Goal: Task Accomplishment & Management: Check status

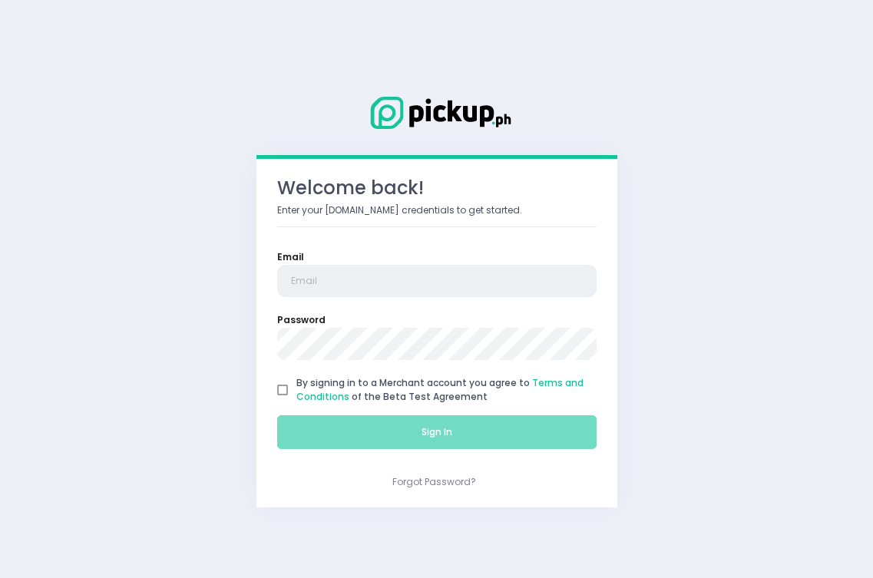
type input "[EMAIL_ADDRESS][DOMAIN_NAME]"
click at [279, 394] on input "By signing in to a Merchant account you agree to Terms and Conditions of the Be…" at bounding box center [283, 390] width 28 height 28
checkbox input "true"
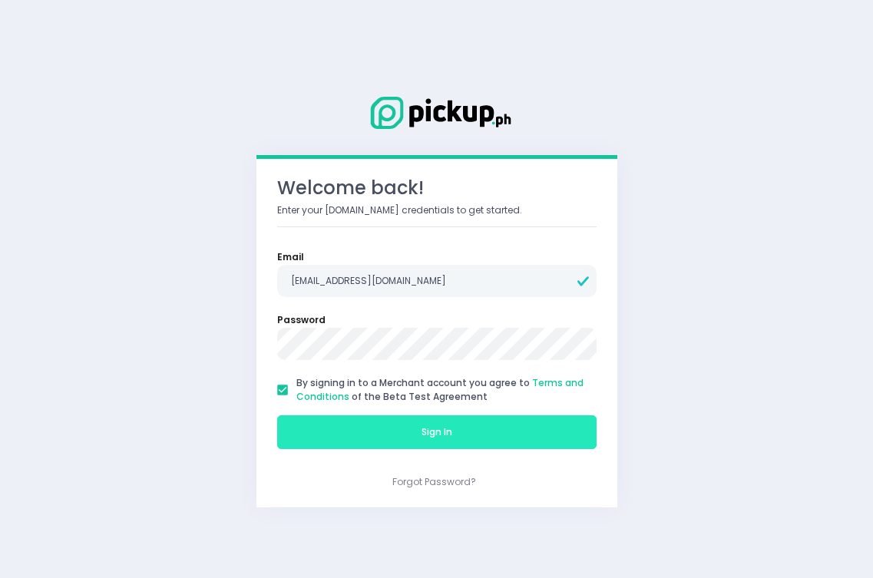
click at [322, 434] on button "Sign In" at bounding box center [436, 432] width 319 height 34
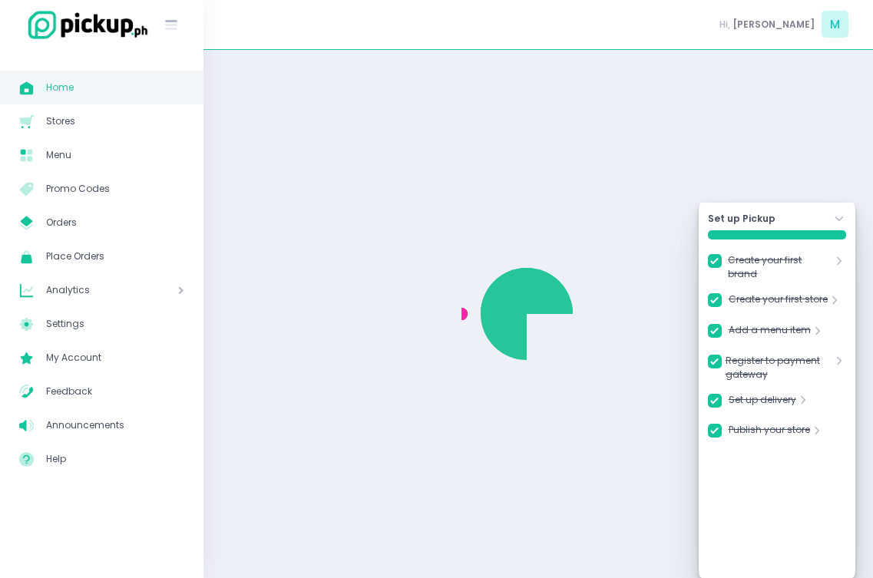
checkbox input "true"
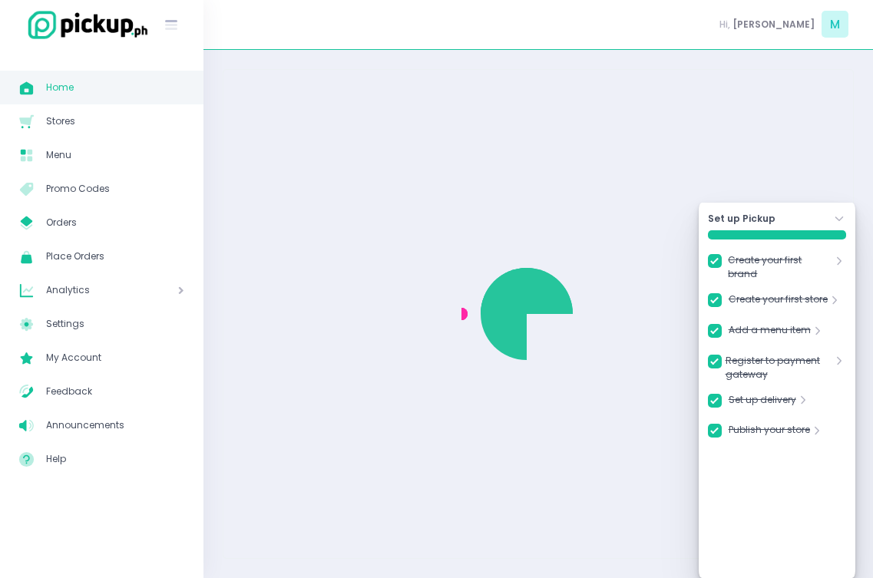
checkbox input "true"
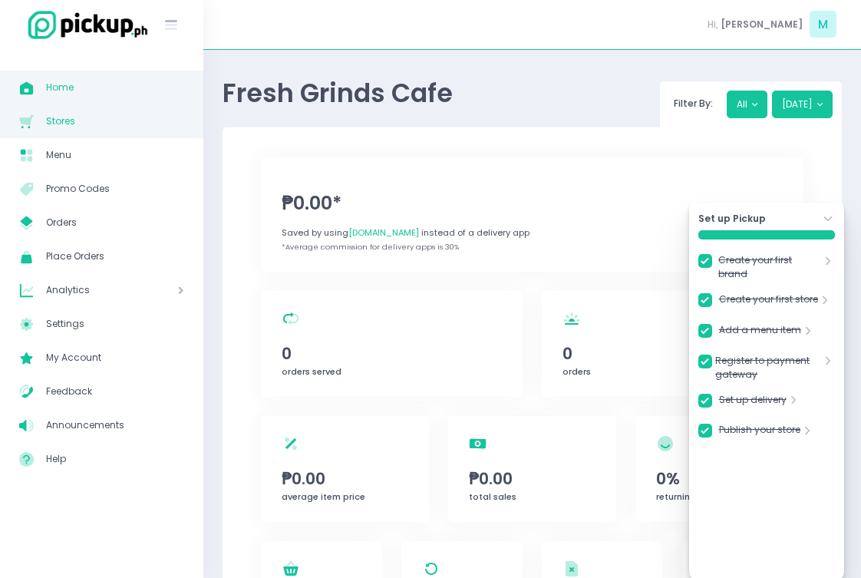
click at [96, 120] on span "Stores" at bounding box center [115, 121] width 138 height 20
checkbox input "true"
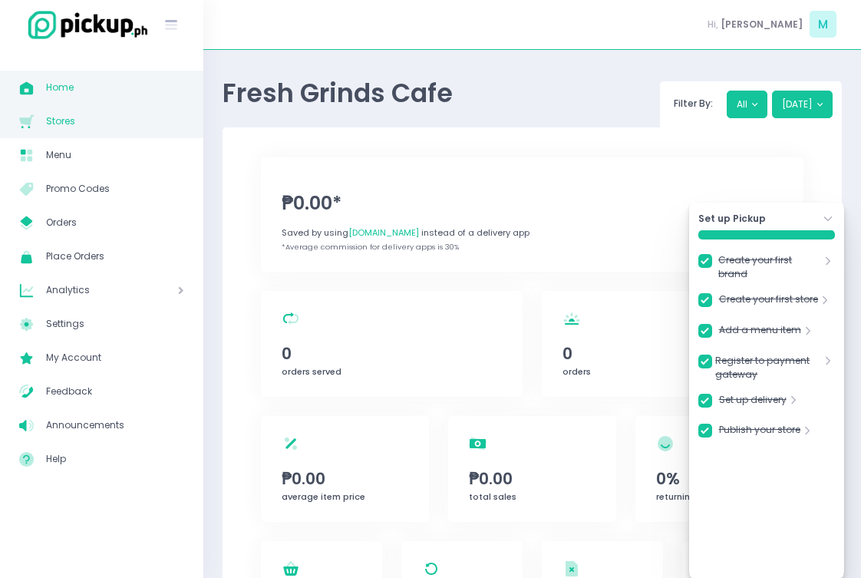
checkbox input "true"
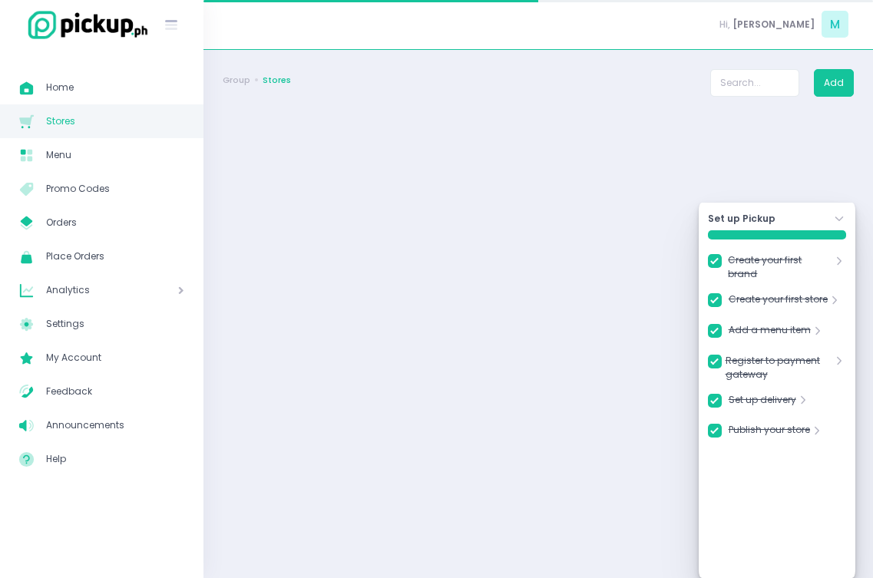
checkbox input "true"
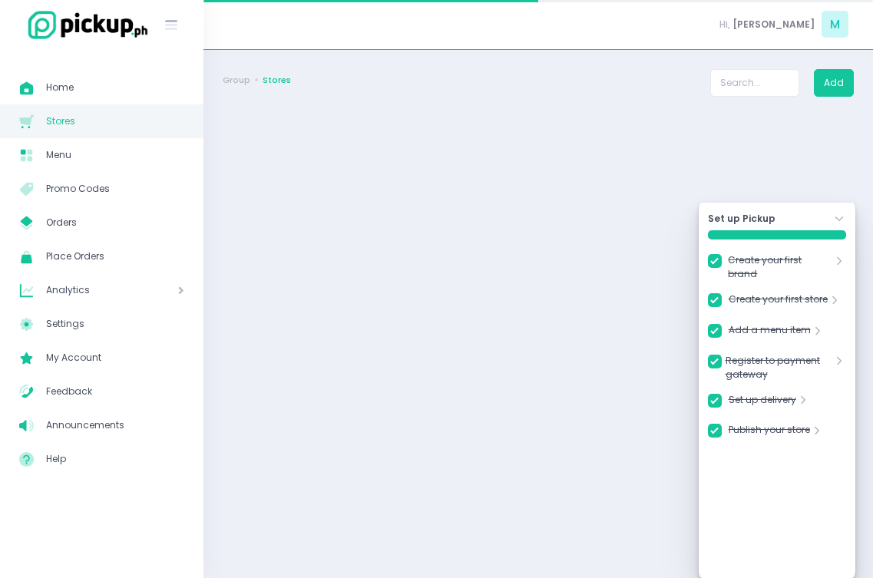
checkbox input "true"
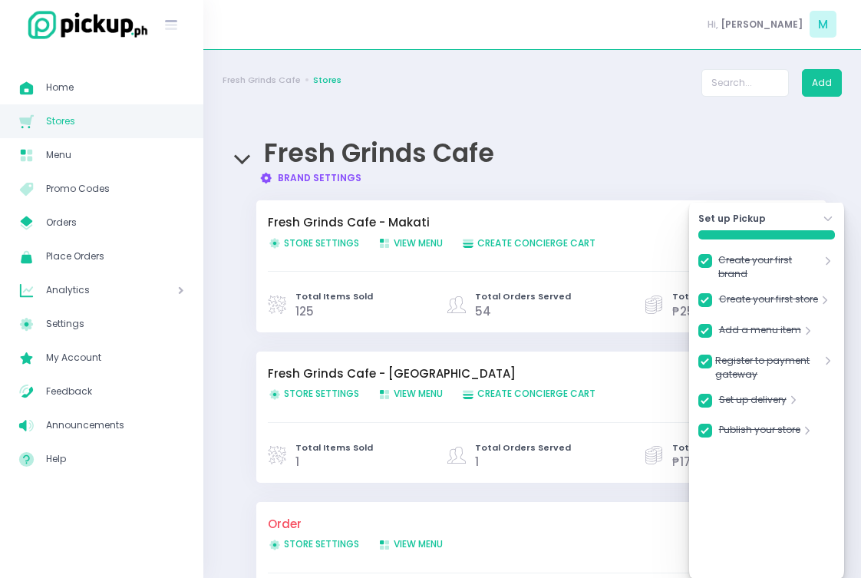
click at [826, 214] on icon "Stockholm-icons / Navigation / Angle-down Created with Sketch." at bounding box center [829, 219] width 14 height 14
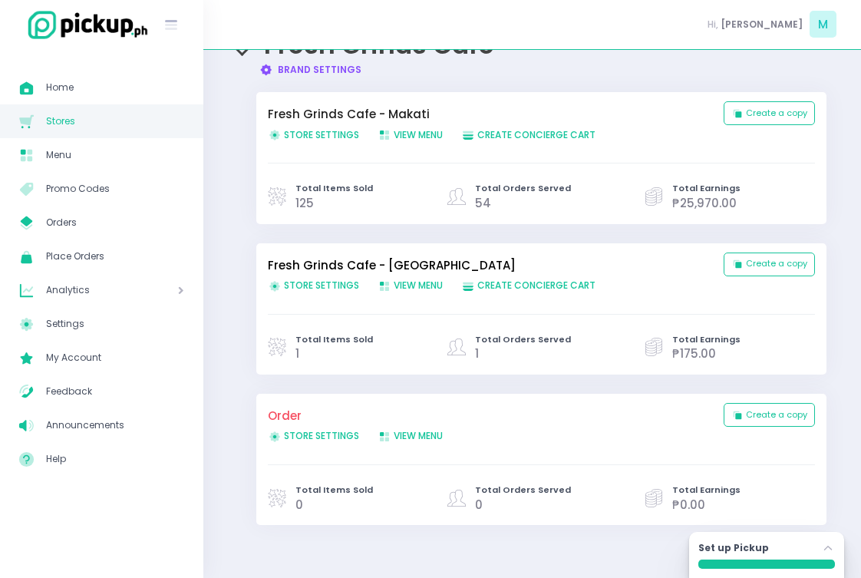
scroll to position [128, 0]
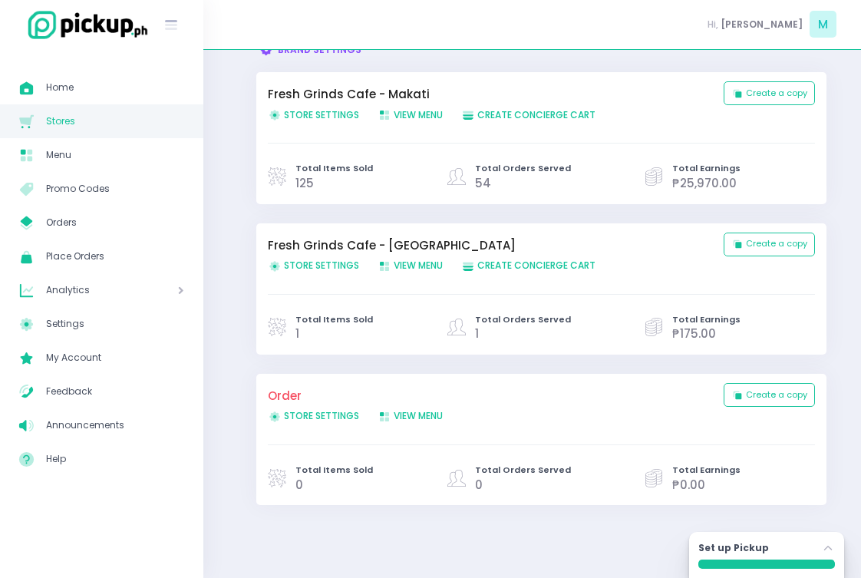
click at [406, 118] on span "View Menu Created with Sketch. View Menu" at bounding box center [410, 114] width 65 height 13
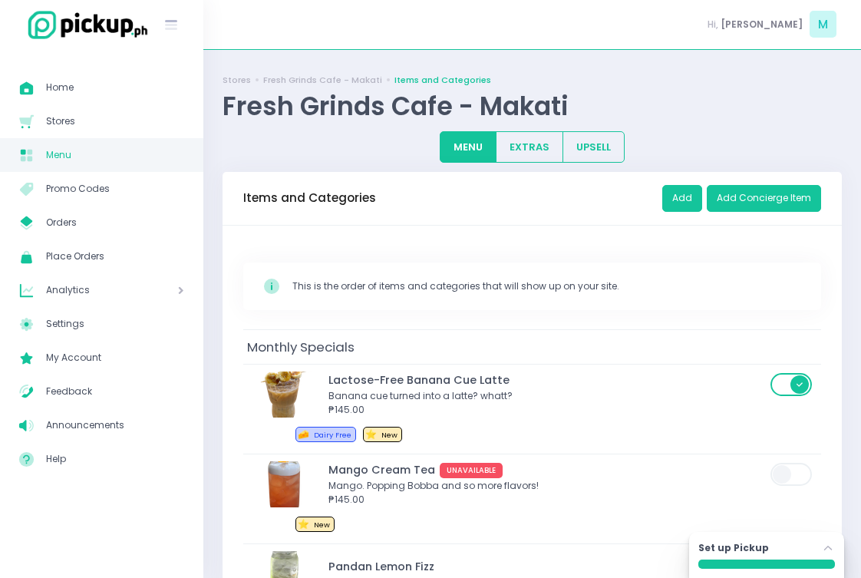
click at [74, 147] on span "Menu" at bounding box center [115, 155] width 138 height 20
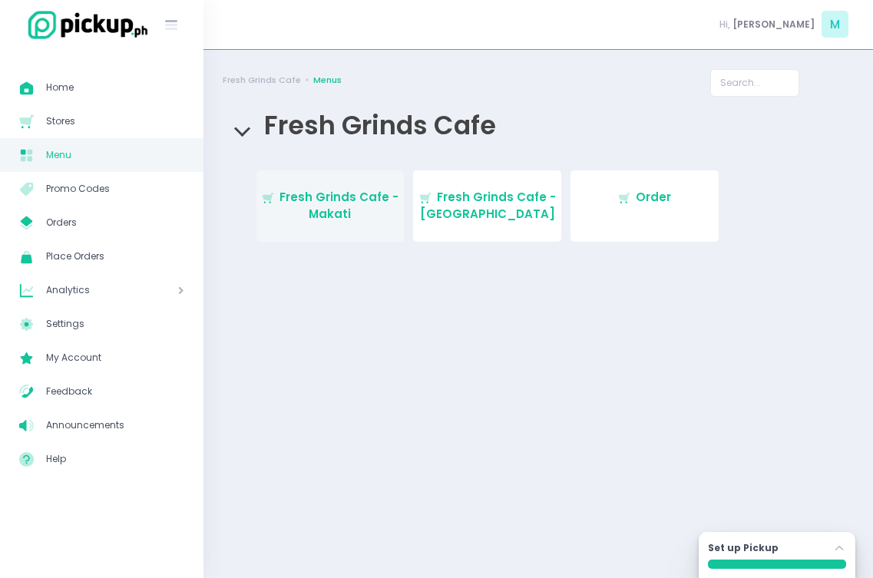
click at [341, 213] on span "Fresh Grinds Cafe - Makati" at bounding box center [338, 206] width 119 height 34
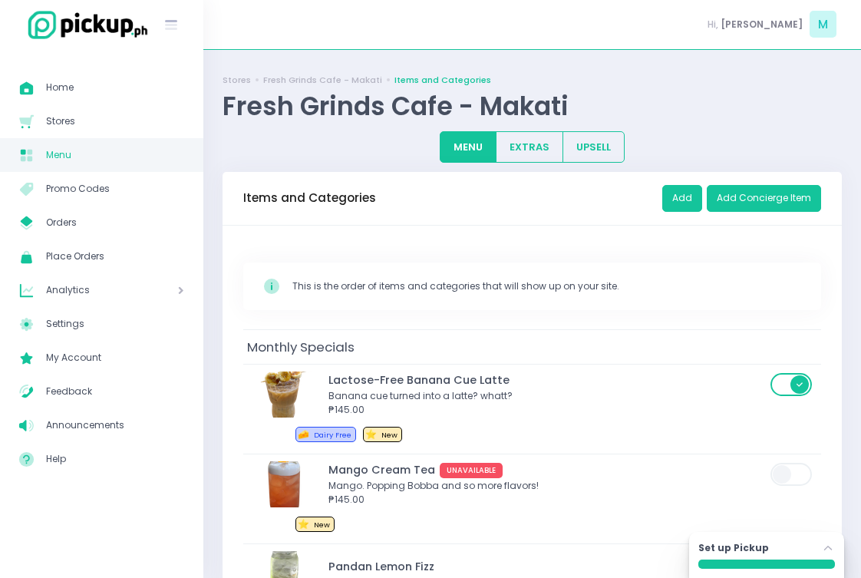
click at [68, 283] on span "Analytics" at bounding box center [90, 290] width 88 height 20
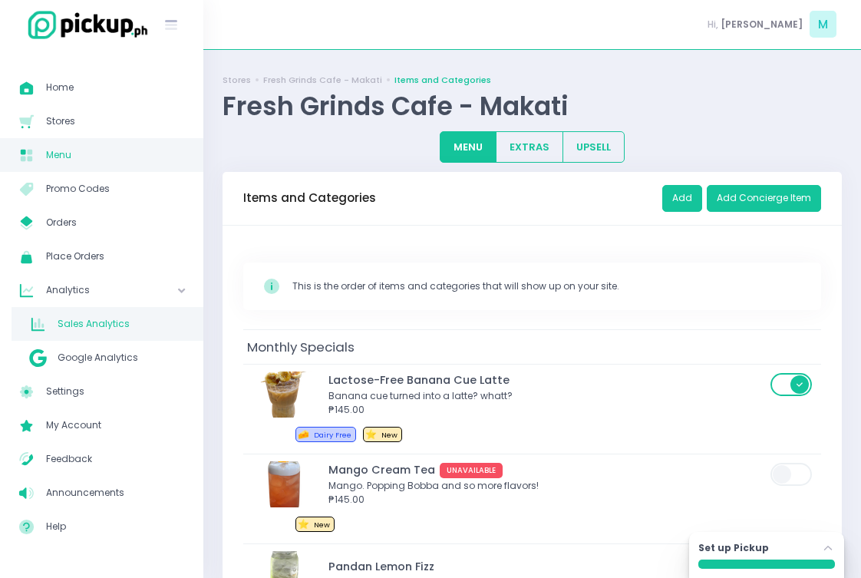
click at [70, 322] on span "Sales Analytics" at bounding box center [121, 324] width 127 height 20
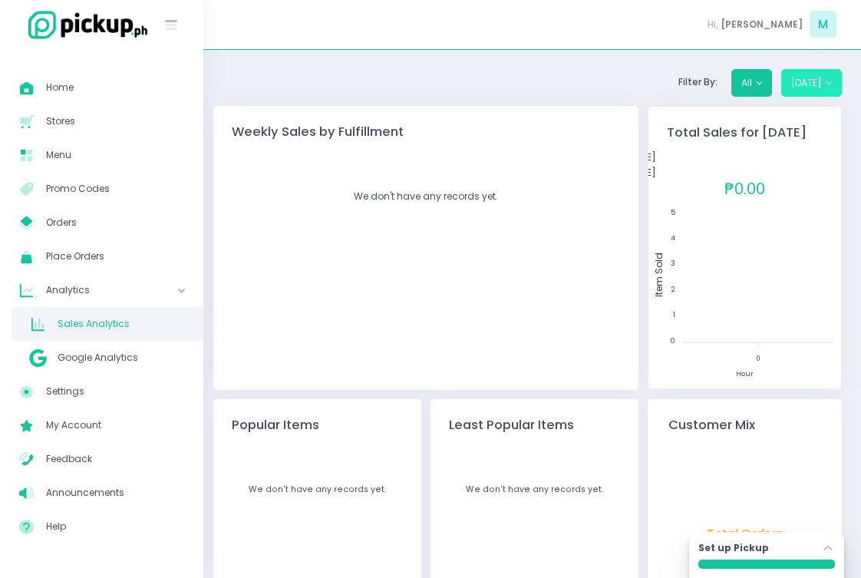
click at [810, 81] on button "[DATE]" at bounding box center [812, 83] width 61 height 28
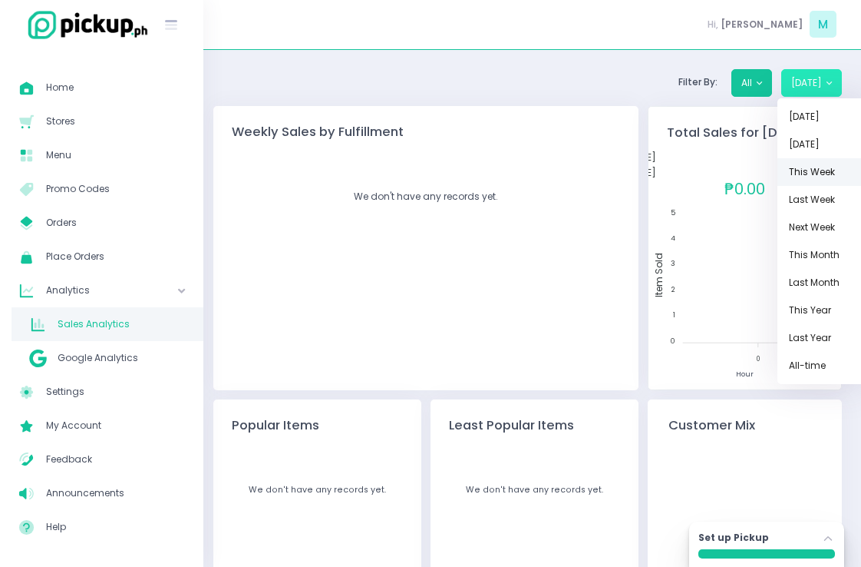
click at [806, 167] on link "This Week" at bounding box center [824, 172] width 92 height 28
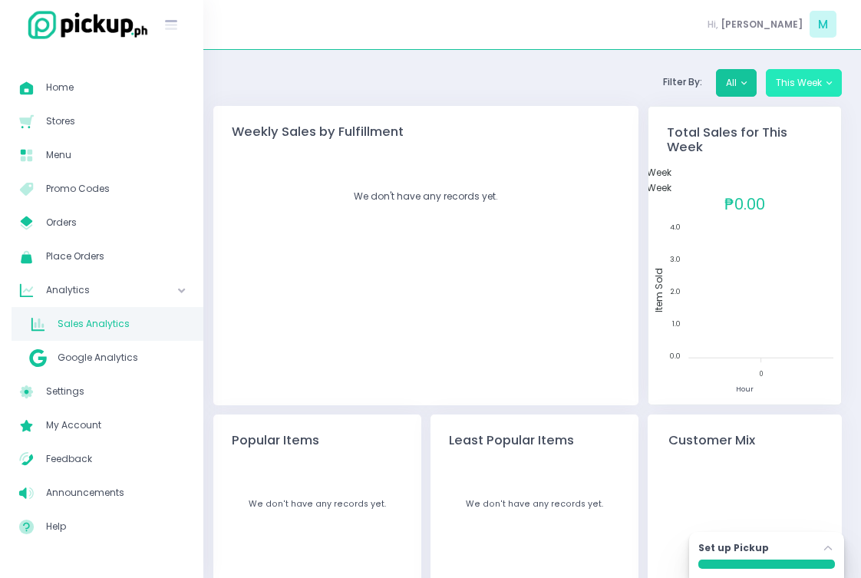
click at [793, 91] on button "This Week" at bounding box center [804, 83] width 76 height 28
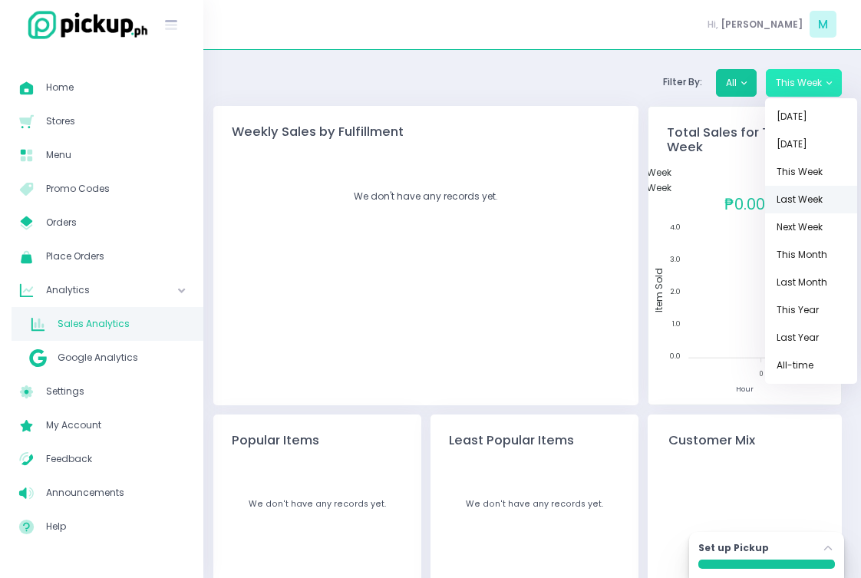
click at [786, 200] on link "Last Week" at bounding box center [812, 200] width 92 height 28
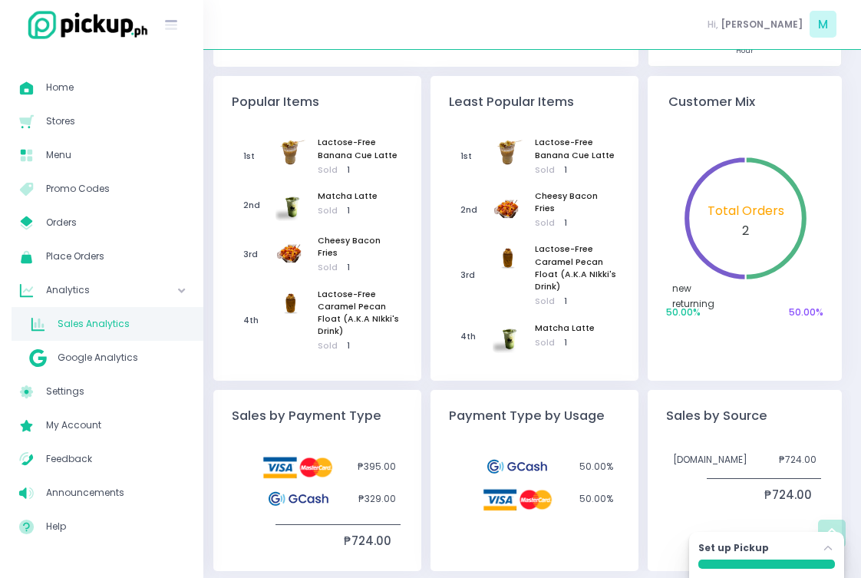
scroll to position [342, 0]
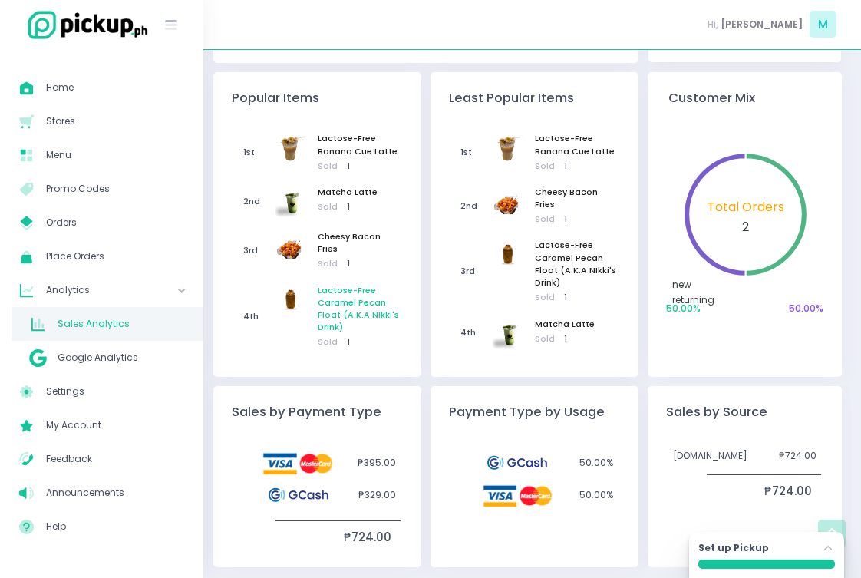
click at [382, 311] on span "Lactose-Free Caramel Pecan Float (A.K.A NIkki's Drink)" at bounding box center [359, 310] width 83 height 50
click at [343, 338] on span "Sold 1" at bounding box center [359, 342] width 83 height 12
click at [343, 337] on span "Sold 1" at bounding box center [359, 342] width 83 height 12
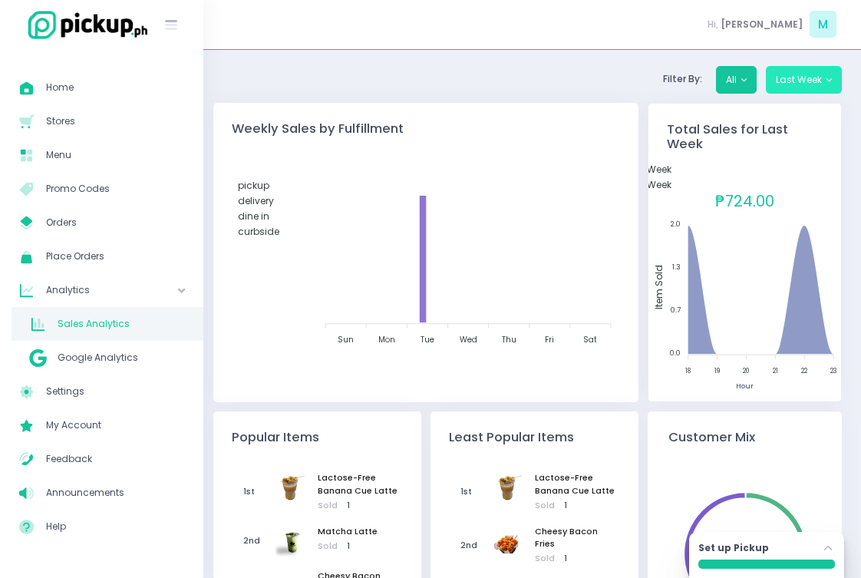
scroll to position [0, 0]
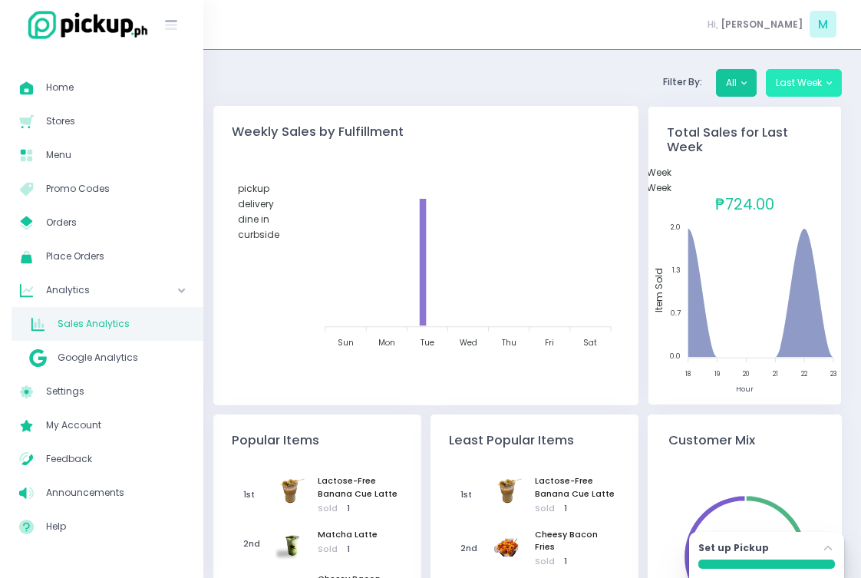
click at [823, 88] on button "Last Week" at bounding box center [804, 83] width 76 height 28
click at [822, 75] on button "Last Week" at bounding box center [804, 83] width 76 height 28
click at [822, 69] on button "Last Week" at bounding box center [804, 83] width 76 height 28
click at [653, 101] on div "Filter By: All Last Week [DATE] [DATE] This Week Last Week Next Week This Month…" at bounding box center [533, 489] width 620 height 841
click at [766, 101] on div "Filter By: All Last Week [DATE] [DATE] This Week Last Week Next Week This Month…" at bounding box center [533, 489] width 620 height 841
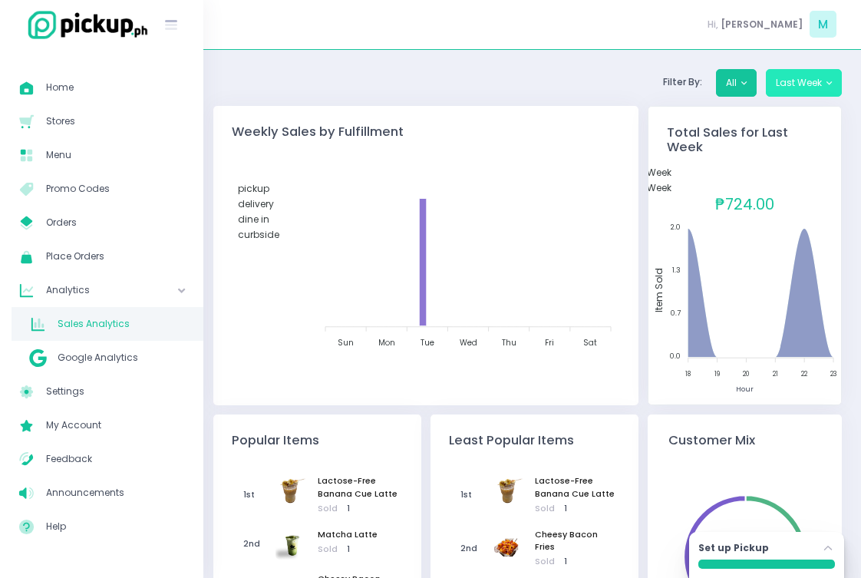
click at [775, 89] on button "Last Week" at bounding box center [804, 83] width 76 height 28
click at [799, 99] on div "Filter By: All Last Week [DATE] [DATE] This Week Last Week Next Week This Month…" at bounding box center [533, 489] width 620 height 841
click at [802, 81] on button "Last Week" at bounding box center [804, 83] width 76 height 28
click at [835, 76] on button "Last Week" at bounding box center [804, 83] width 76 height 28
click at [827, 81] on button "Last Week" at bounding box center [804, 83] width 76 height 28
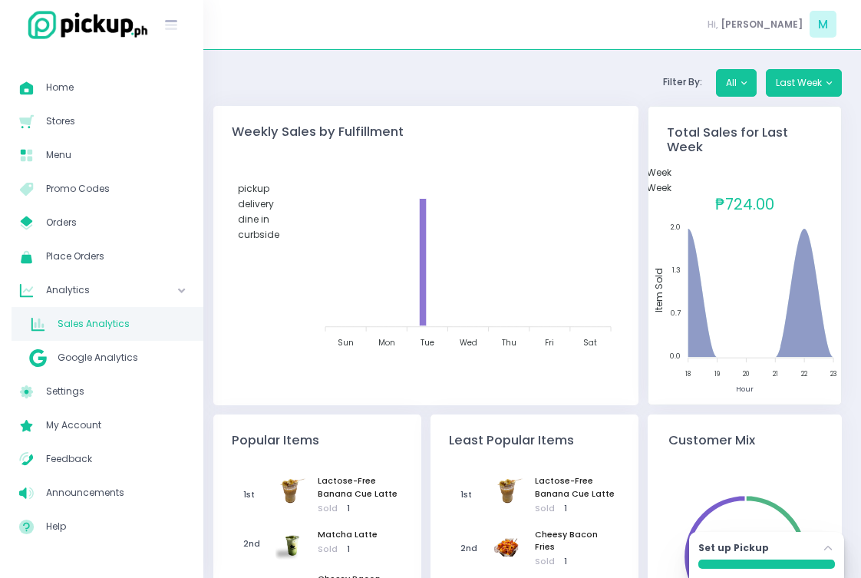
click at [423, 167] on foreignobject "pickup delivery dine in curbside" at bounding box center [426, 258] width 385 height 192
click at [736, 74] on button "All" at bounding box center [736, 83] width 41 height 28
click at [730, 81] on button "All" at bounding box center [736, 83] width 41 height 28
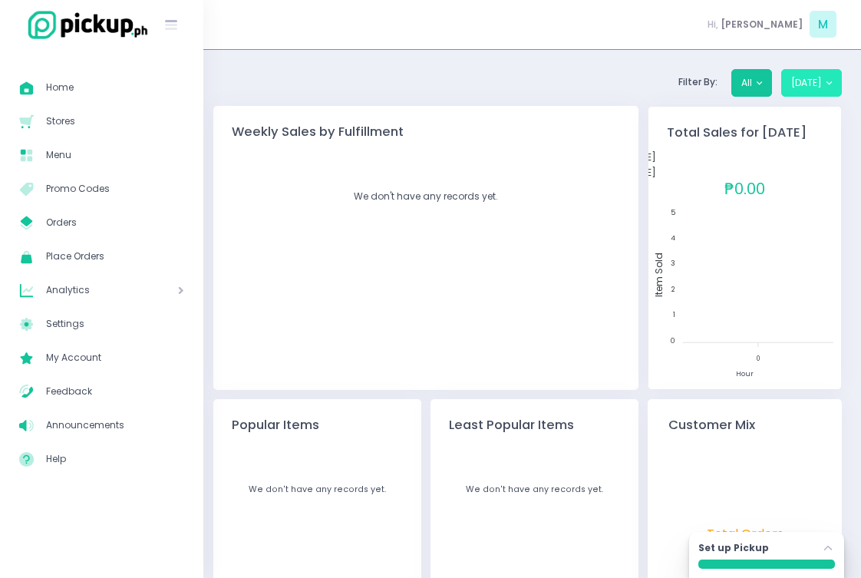
click at [810, 78] on button "[DATE]" at bounding box center [812, 83] width 61 height 28
click at [830, 80] on button "[DATE]" at bounding box center [812, 83] width 61 height 28
click at [832, 81] on button "[DATE]" at bounding box center [812, 83] width 61 height 28
click at [113, 220] on span "Orders" at bounding box center [115, 223] width 138 height 20
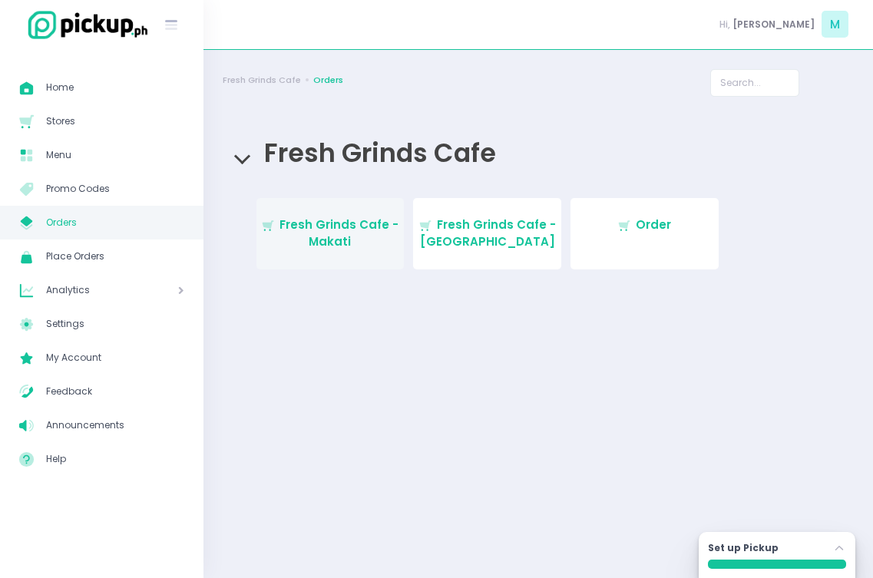
click at [324, 227] on span "Fresh Grinds Cafe - Makati" at bounding box center [338, 234] width 119 height 34
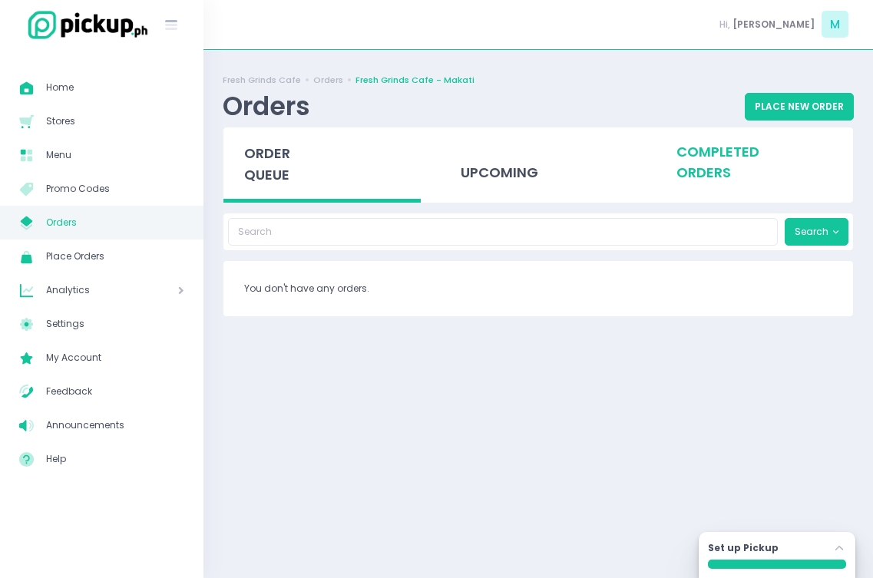
click at [716, 153] on div "completed orders" at bounding box center [754, 161] width 197 height 69
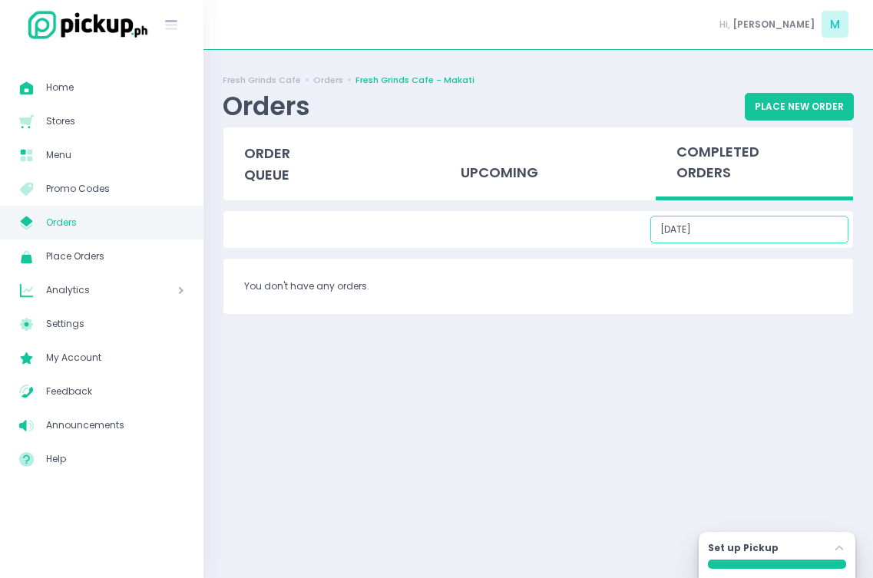
click at [765, 232] on input "09/06/2025" at bounding box center [749, 230] width 198 height 28
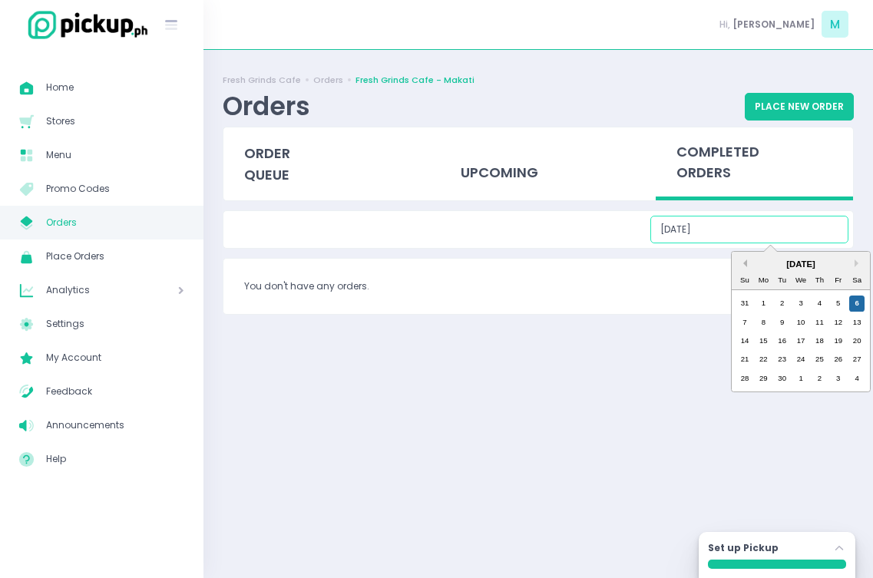
click at [740, 261] on button "Previous Month" at bounding box center [743, 264] width 8 height 8
click at [854, 340] on div "16" at bounding box center [856, 340] width 15 height 15
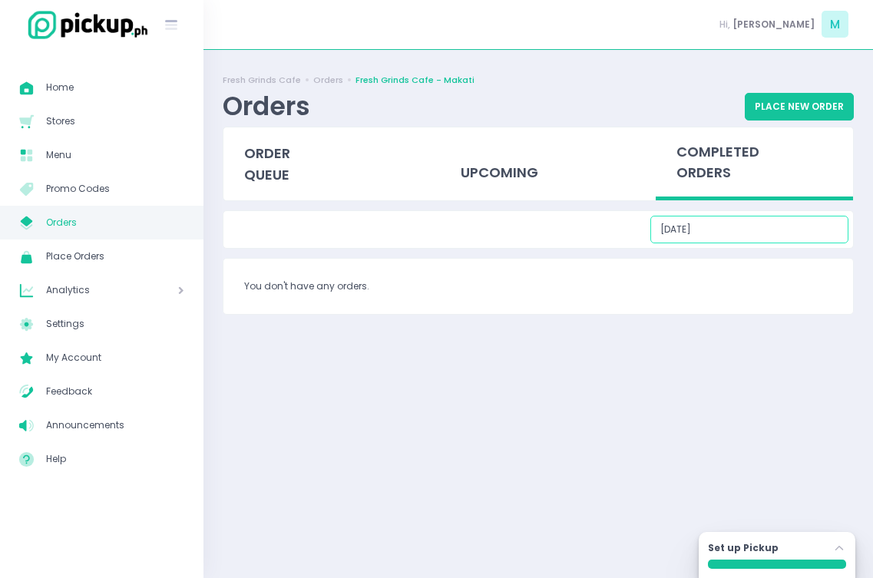
click at [815, 219] on input "08/16/2025" at bounding box center [749, 230] width 198 height 28
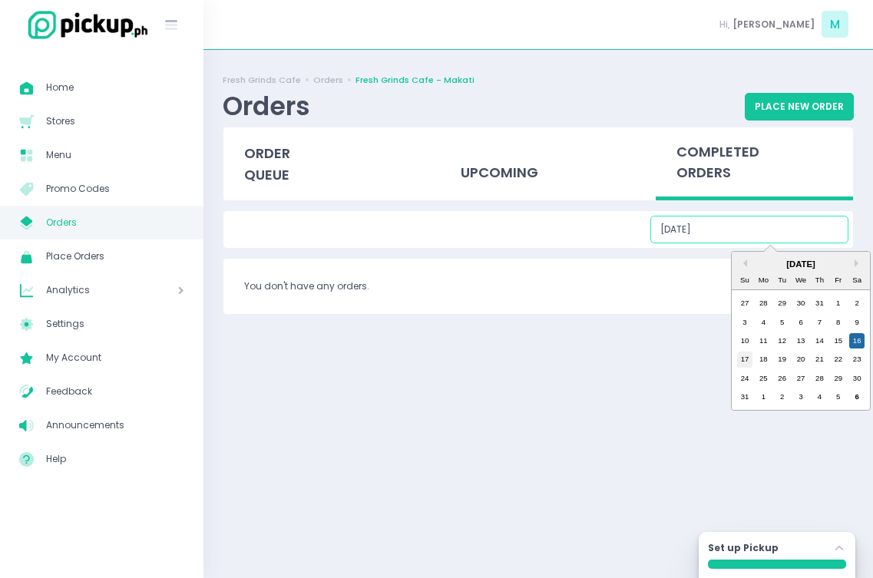
click at [749, 360] on div "17" at bounding box center [744, 359] width 15 height 15
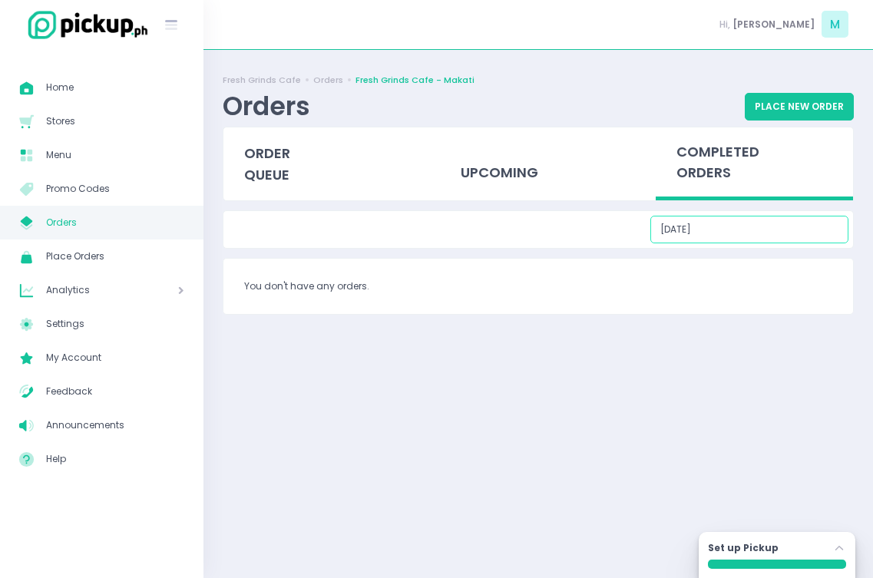
click at [779, 230] on input "08/17/2025" at bounding box center [749, 230] width 198 height 28
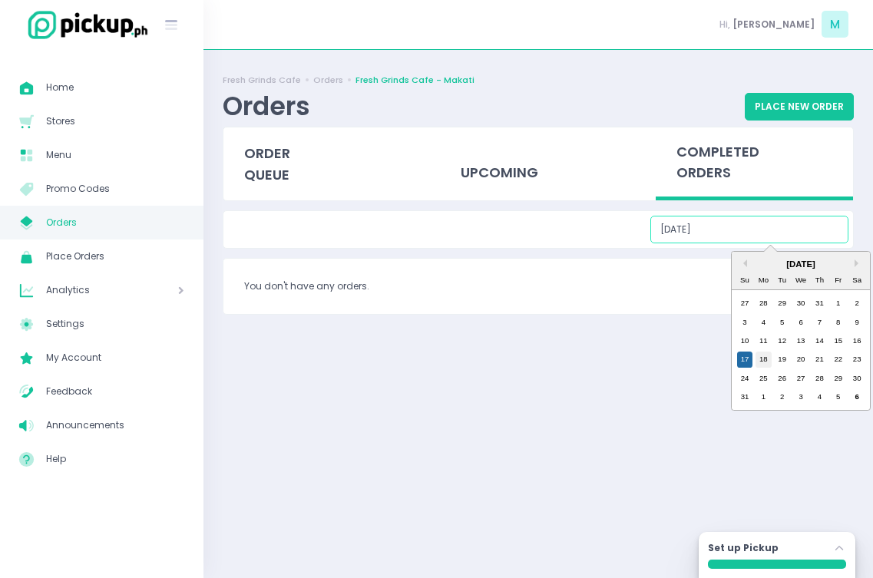
click at [769, 362] on div "18" at bounding box center [763, 359] width 15 height 15
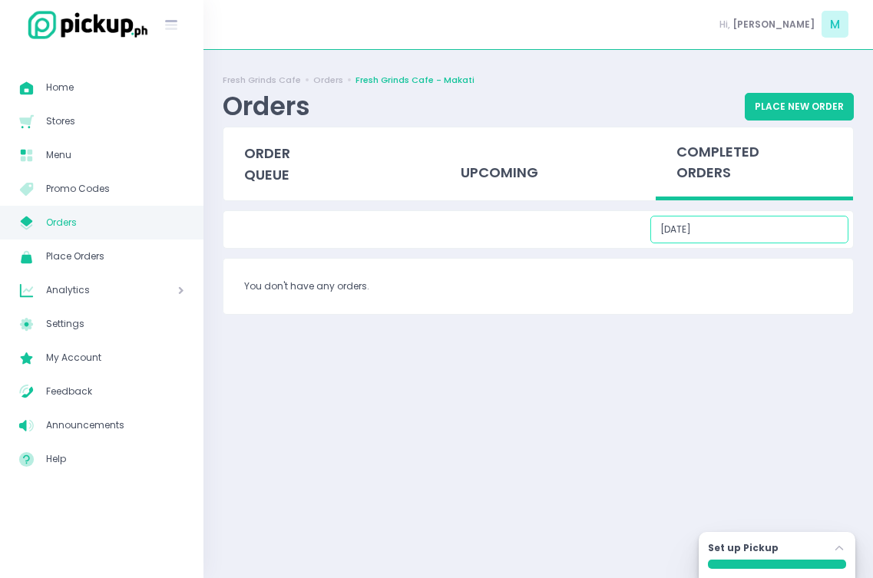
click at [792, 242] on input "08/18/2025" at bounding box center [749, 230] width 198 height 28
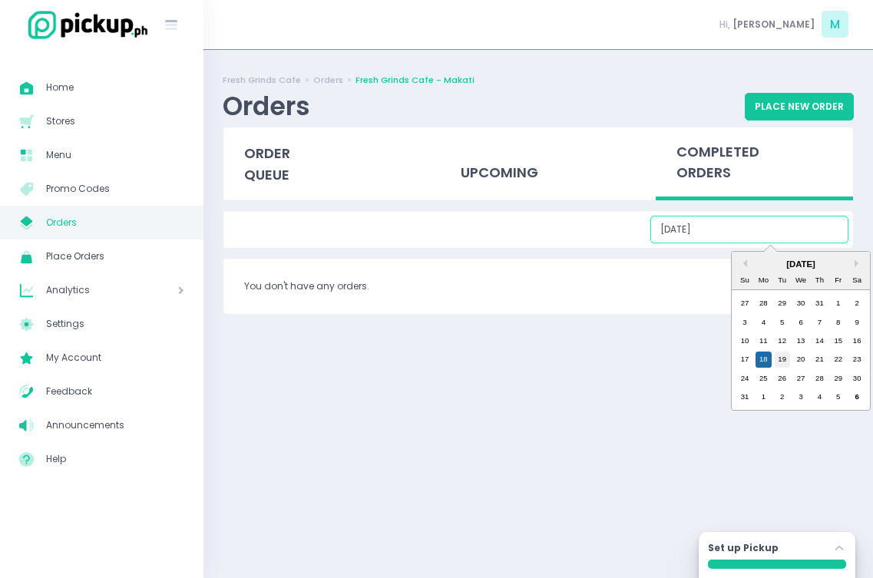
click at [785, 353] on div "19" at bounding box center [782, 359] width 15 height 15
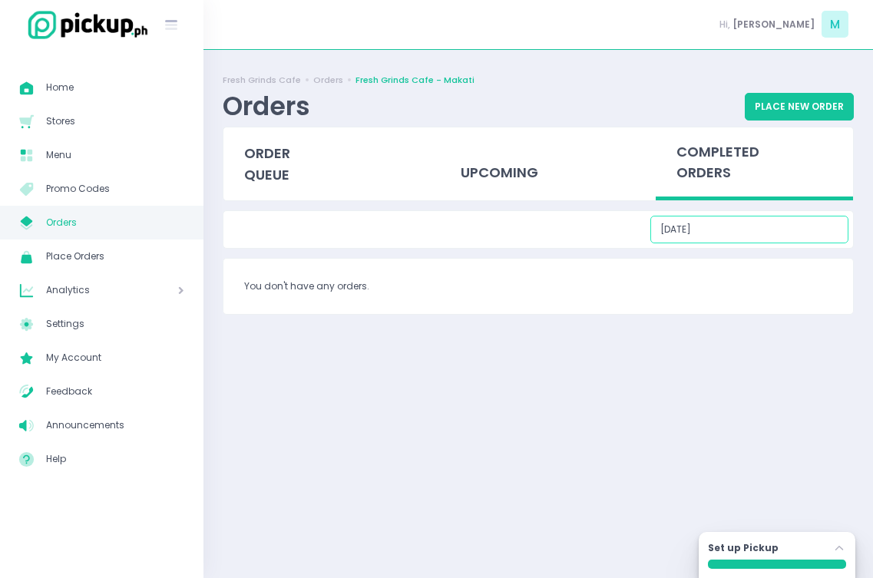
click at [795, 230] on input "08/19/2025" at bounding box center [749, 230] width 198 height 28
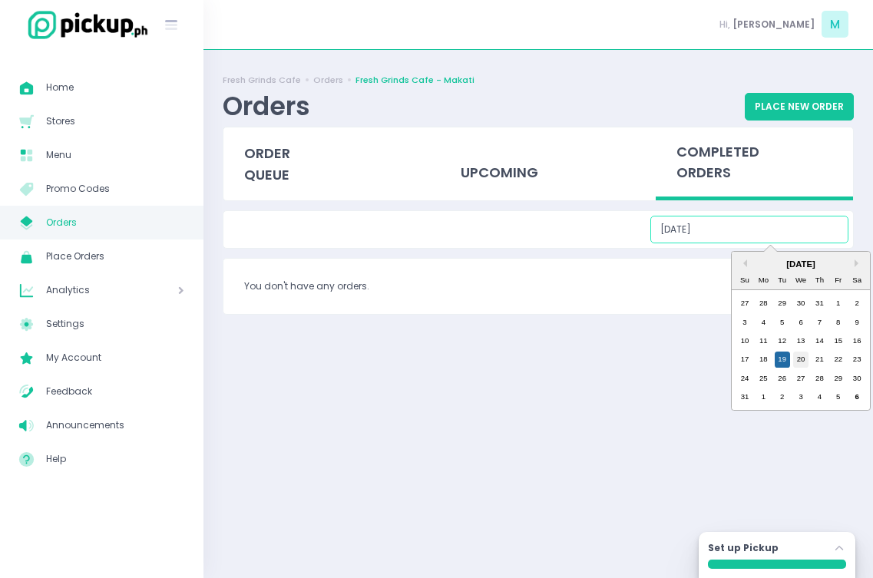
click at [794, 360] on div "20" at bounding box center [800, 359] width 15 height 15
click at [798, 225] on input "08/20/2025" at bounding box center [749, 230] width 198 height 28
click at [818, 354] on div "21" at bounding box center [819, 359] width 15 height 15
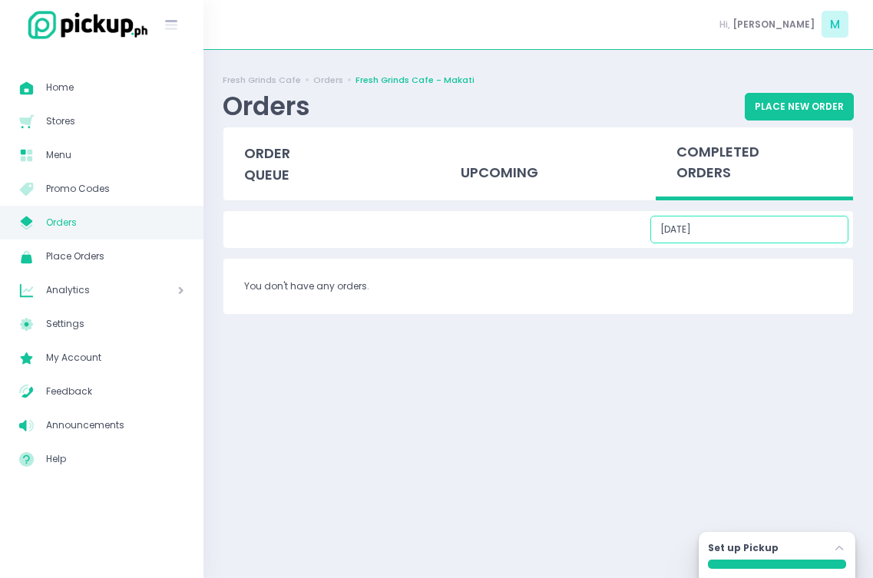
click at [795, 239] on input "08/21/2025" at bounding box center [749, 230] width 198 height 28
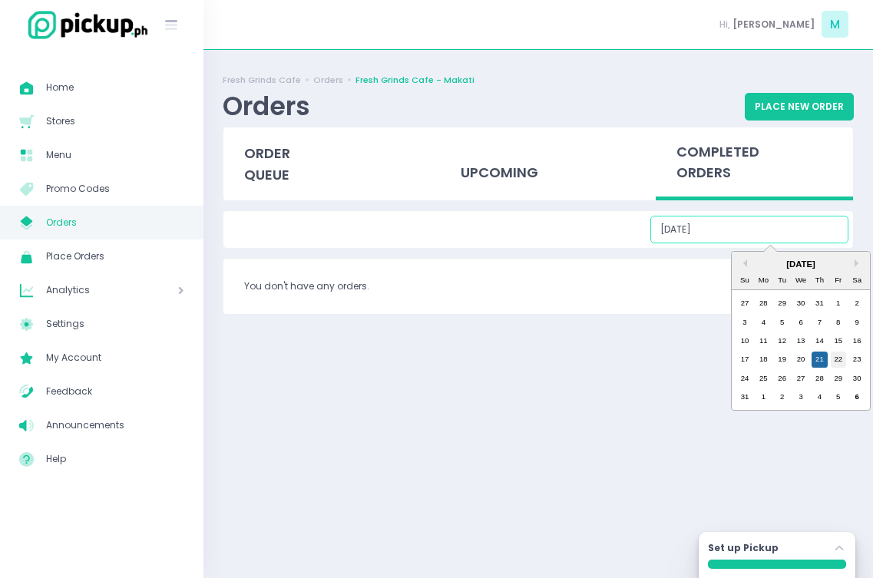
click at [836, 364] on div "22" at bounding box center [838, 359] width 15 height 15
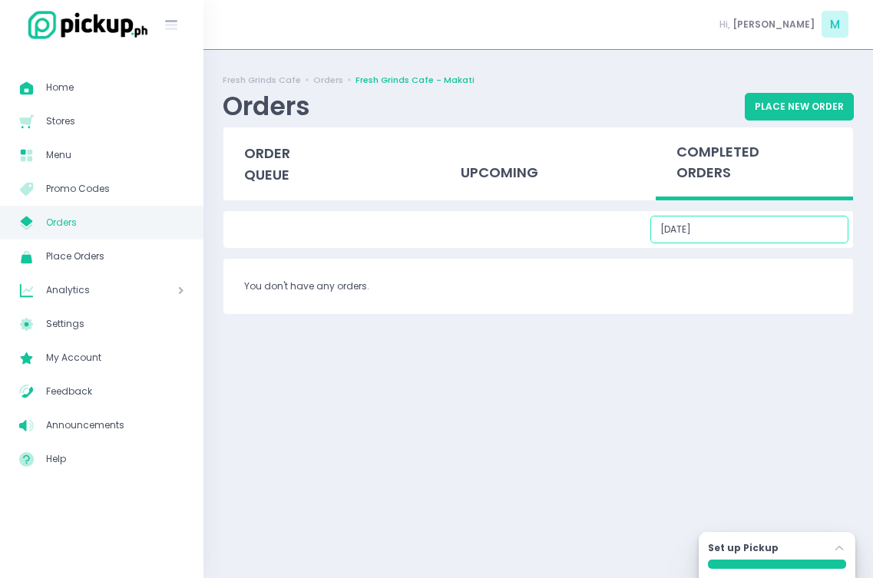
click at [798, 242] on input "08/22/2025" at bounding box center [749, 230] width 198 height 28
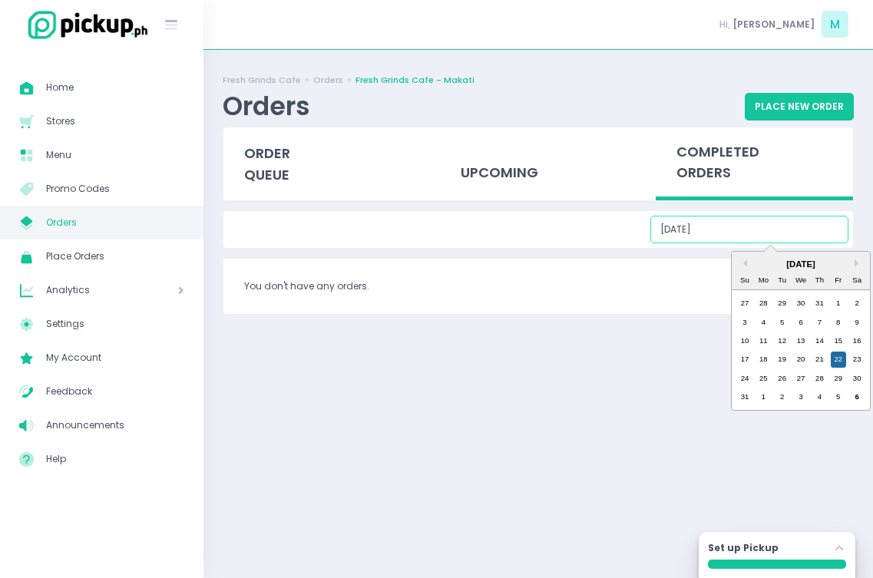
click at [861, 368] on div "17 18 19 20 21 22 23" at bounding box center [801, 359] width 131 height 18
click at [860, 362] on div "23" at bounding box center [856, 359] width 15 height 15
click at [795, 231] on input "08/23/2025" at bounding box center [749, 230] width 198 height 28
click at [752, 379] on div "24 25 26 27 28 29 30" at bounding box center [801, 378] width 131 height 18
click at [747, 379] on div "24" at bounding box center [744, 378] width 15 height 15
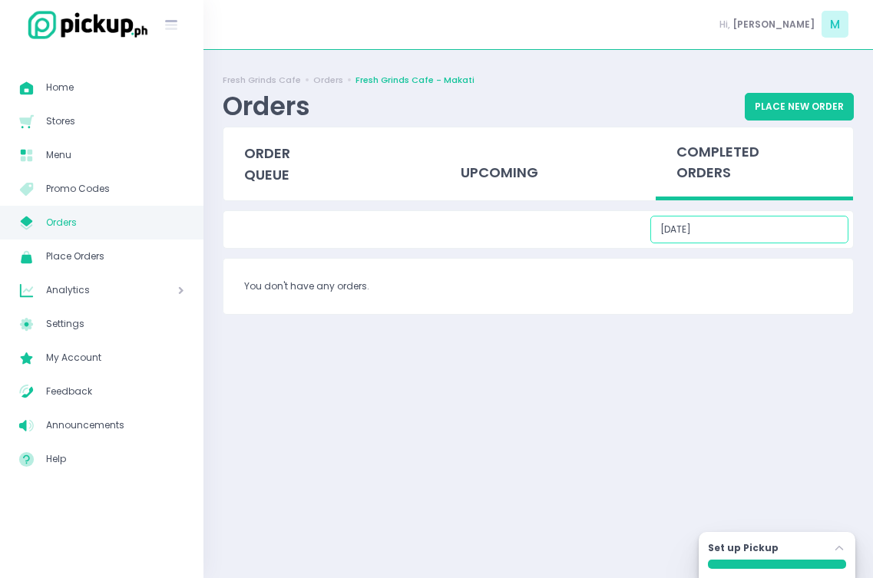
drag, startPoint x: 784, startPoint y: 233, endPoint x: 786, endPoint y: 240, distance: 8.0
click at [784, 233] on input "08/24/2025" at bounding box center [749, 230] width 198 height 28
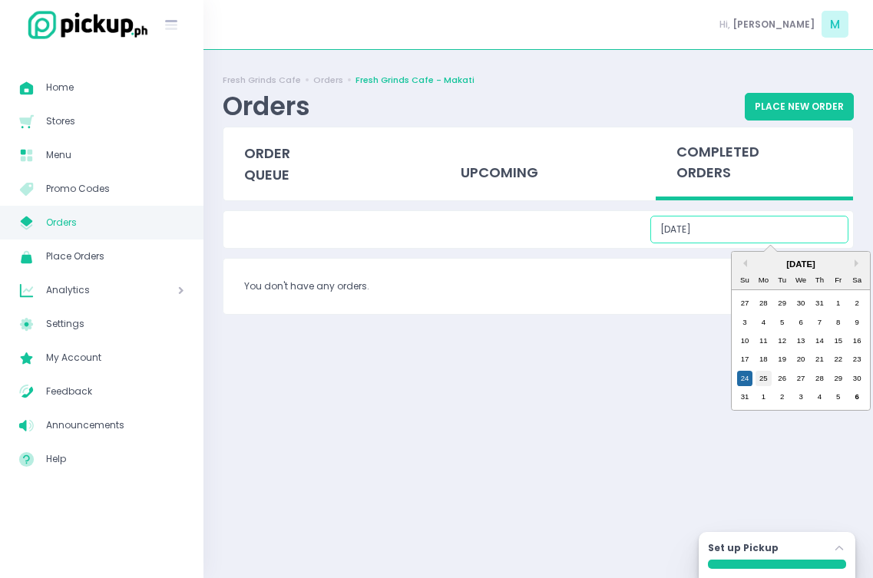
click at [766, 382] on div "25" at bounding box center [763, 378] width 15 height 15
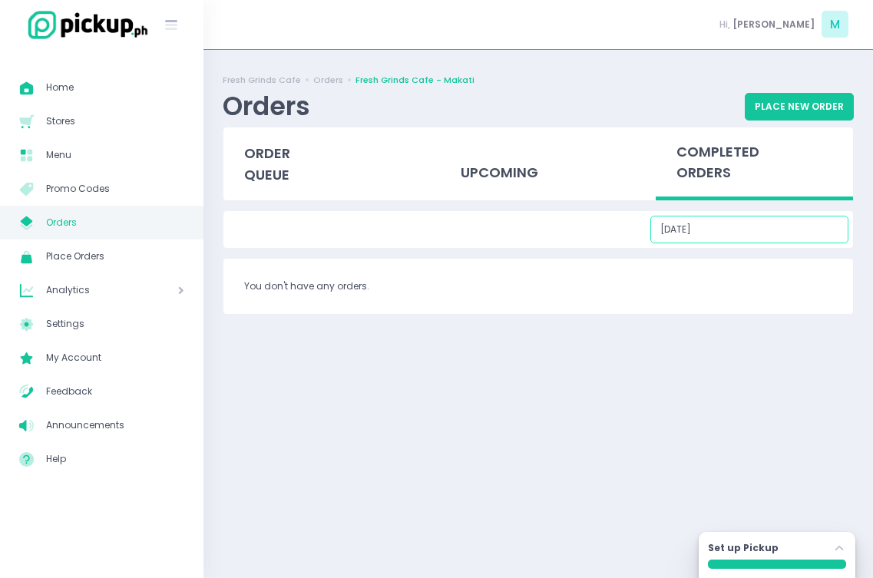
click at [787, 230] on input "08/25/2025" at bounding box center [749, 230] width 198 height 28
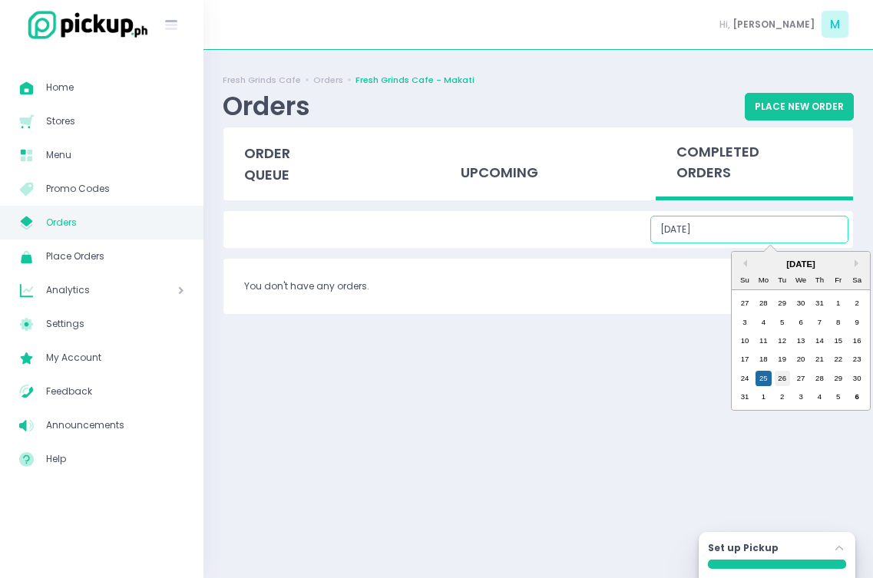
click at [787, 372] on div "26" at bounding box center [782, 378] width 15 height 15
type input "08/26/2025"
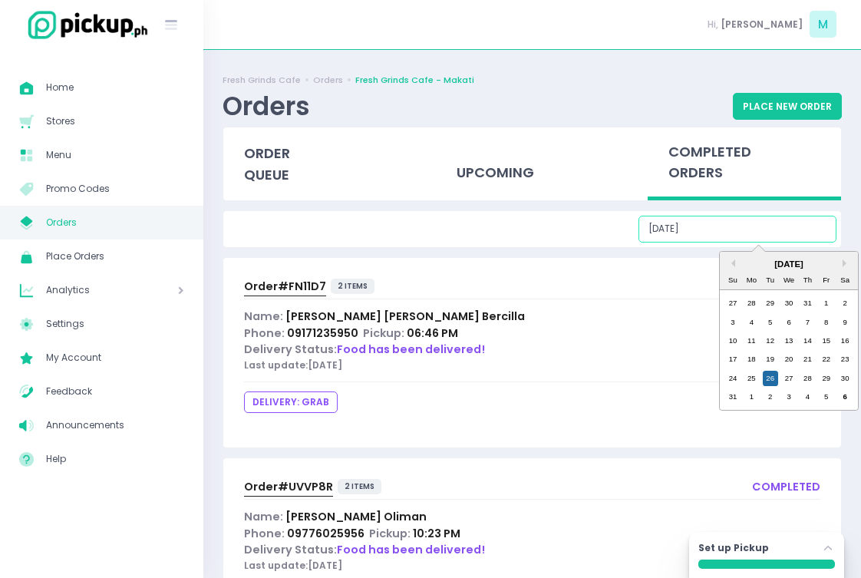
click at [801, 237] on input "08/26/2025" at bounding box center [738, 230] width 198 height 28
click at [578, 305] on div "Order# FN11D7 2 items completed Name: Nikki Angela Bercilla Phone: 09171235950 …" at bounding box center [532, 353] width 618 height 190
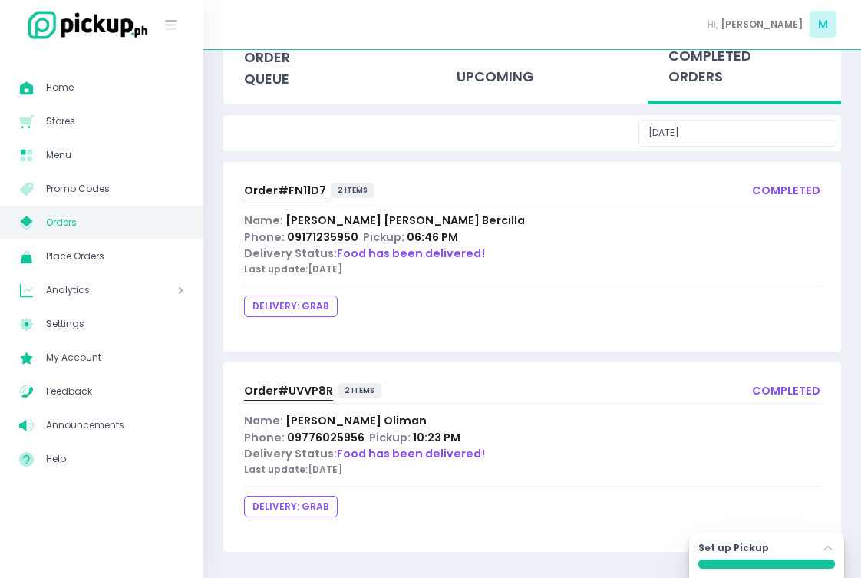
scroll to position [99, 0]
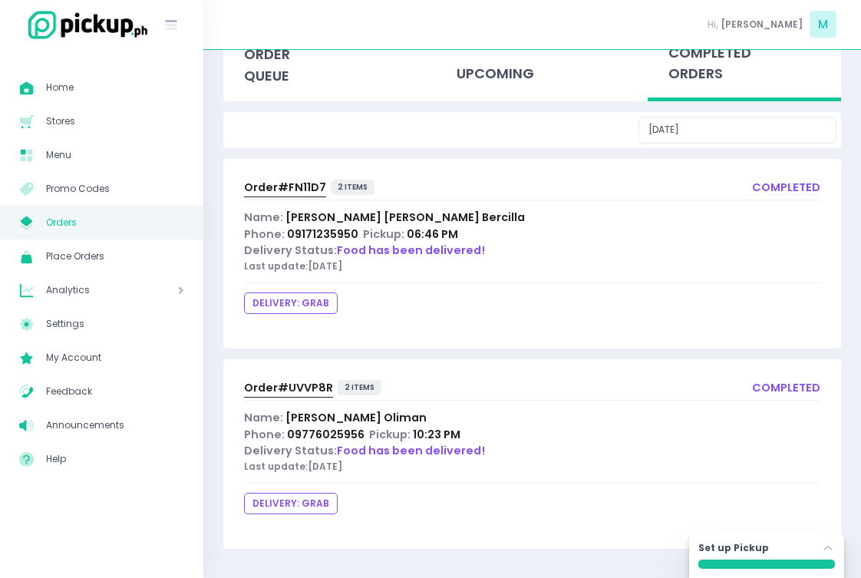
click at [542, 217] on div "Name: Nikki Angela Bercilla" at bounding box center [532, 218] width 577 height 17
click at [336, 314] on div "DELIVERY: grab" at bounding box center [293, 306] width 98 height 26
click at [338, 264] on span "11 days ago" at bounding box center [325, 266] width 35 height 13
click at [386, 204] on div "Order# FN11D7 2 items completed Name: Nikki Angela Bercilla Phone: 09171235950 …" at bounding box center [532, 254] width 618 height 190
click at [359, 195] on div "Order# FN11D7 2 items" at bounding box center [311, 190] width 135 height 20
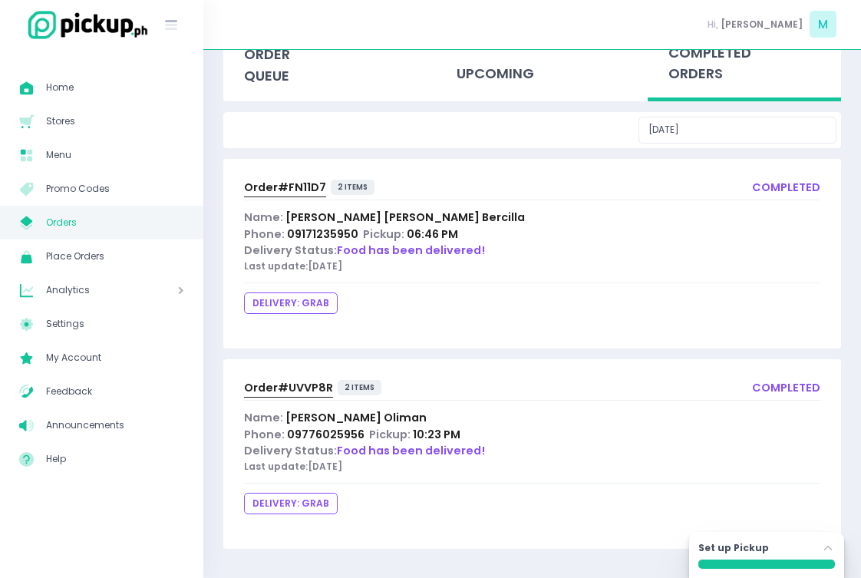
drag, startPoint x: 358, startPoint y: 190, endPoint x: 284, endPoint y: 209, distance: 76.2
click at [357, 190] on span "2 items" at bounding box center [353, 187] width 44 height 15
click at [284, 195] on span "Order# FN11D7" at bounding box center [285, 187] width 82 height 15
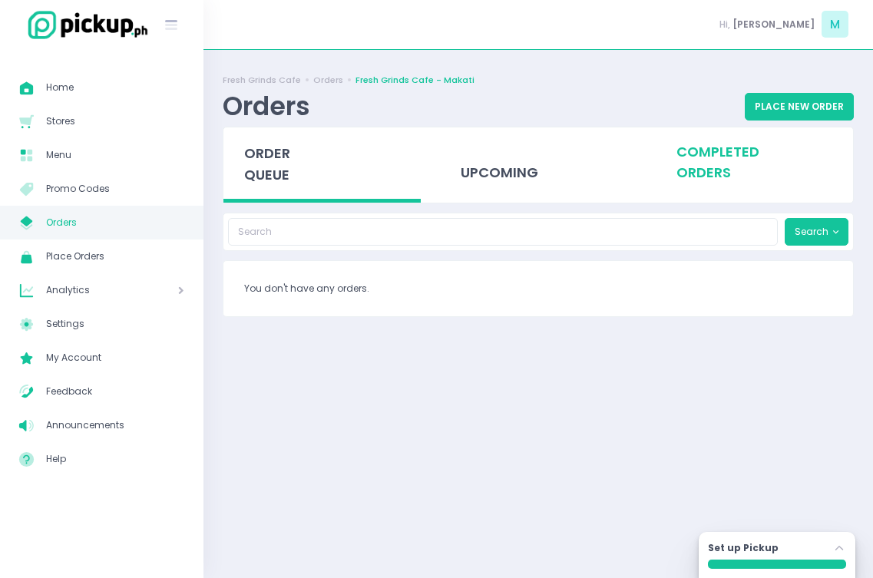
click at [731, 171] on div "completed orders" at bounding box center [754, 161] width 197 height 69
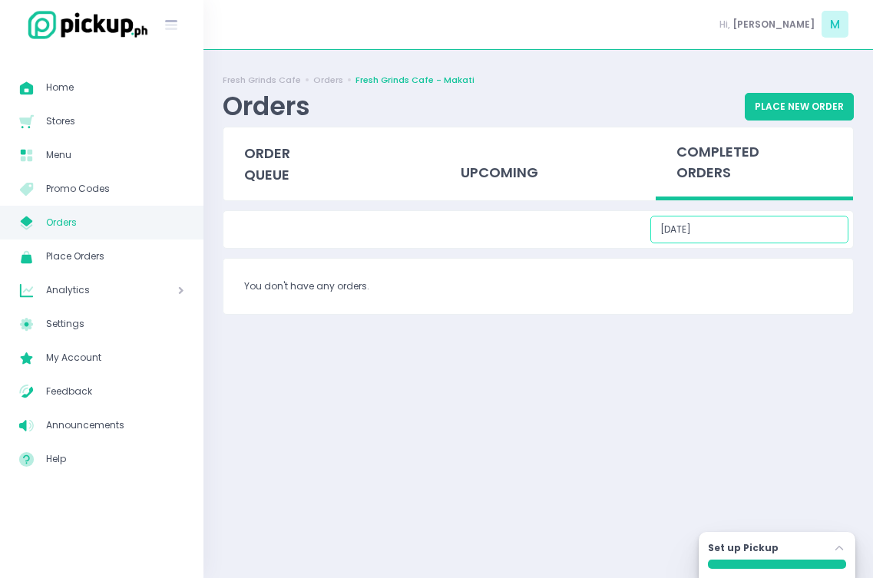
click at [781, 225] on input "09/06/2025" at bounding box center [749, 230] width 198 height 28
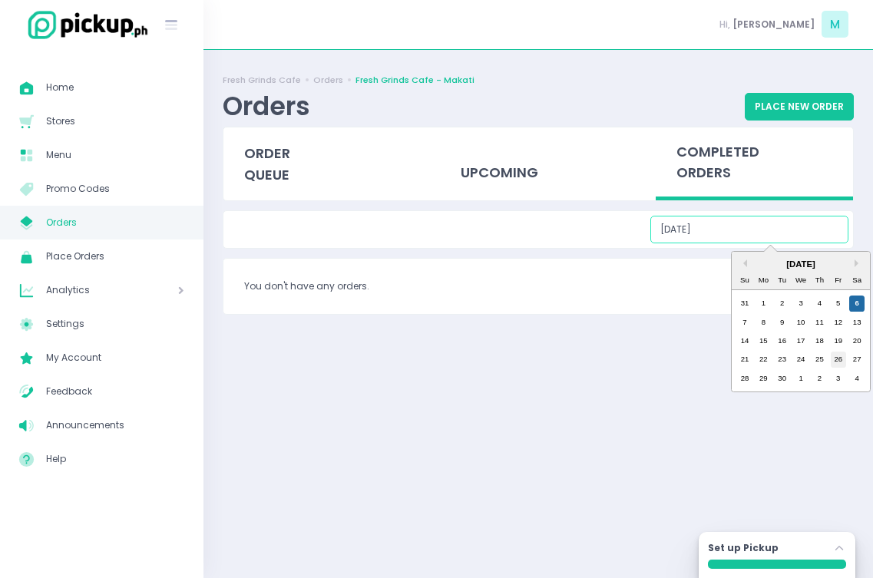
click at [836, 359] on div "26" at bounding box center [838, 359] width 15 height 15
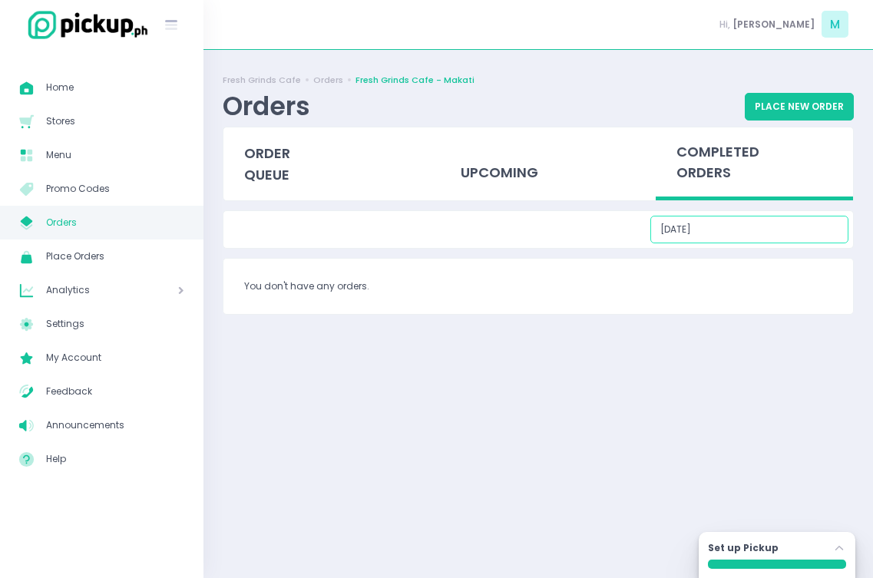
click at [790, 229] on input "09/26/2025" at bounding box center [749, 230] width 198 height 28
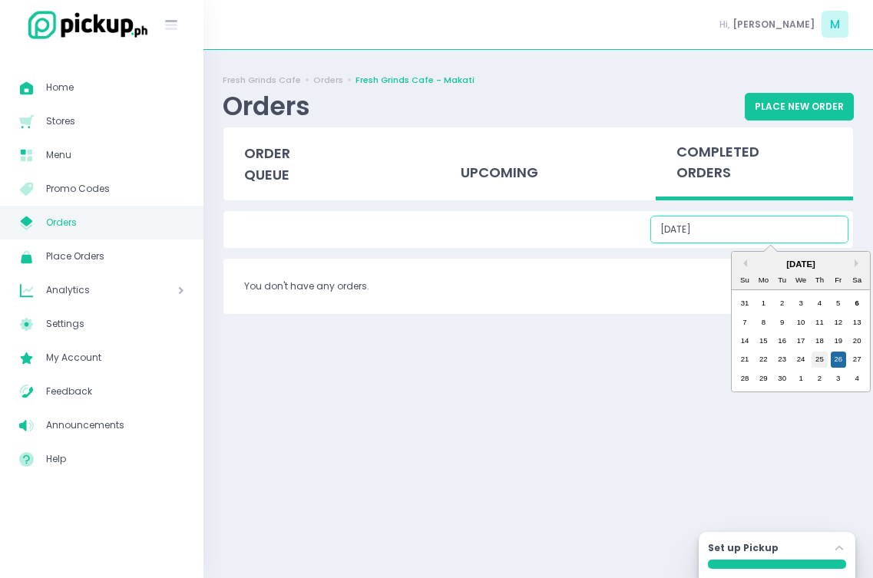
click at [827, 359] on div "25" at bounding box center [819, 359] width 15 height 15
click at [780, 237] on input "09/25/2025" at bounding box center [749, 230] width 198 height 28
click at [793, 359] on div "24" at bounding box center [800, 359] width 15 height 15
click at [767, 229] on input "09/24/2025" at bounding box center [749, 230] width 198 height 28
click at [763, 362] on div "22" at bounding box center [763, 359] width 15 height 15
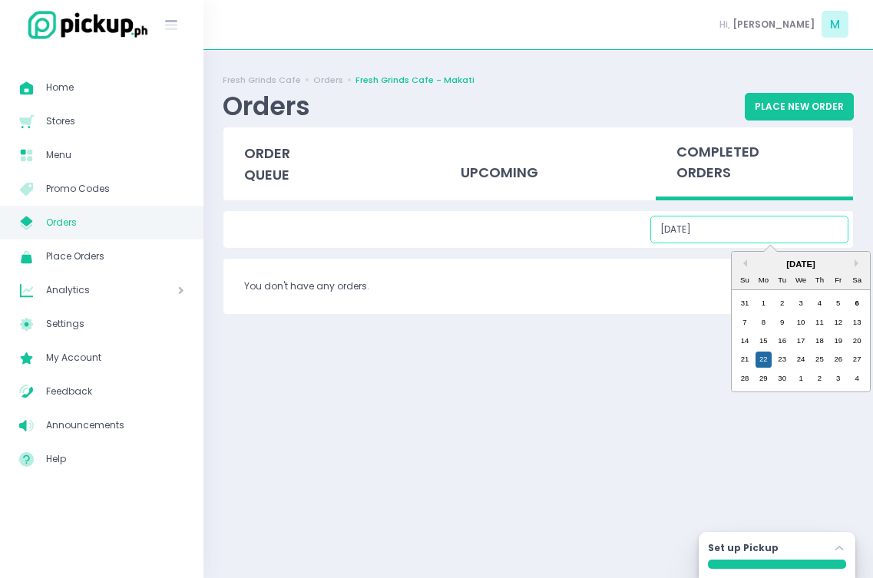
click at [818, 229] on input "09/22/2025" at bounding box center [749, 230] width 198 height 28
click at [782, 360] on div "23" at bounding box center [782, 359] width 15 height 15
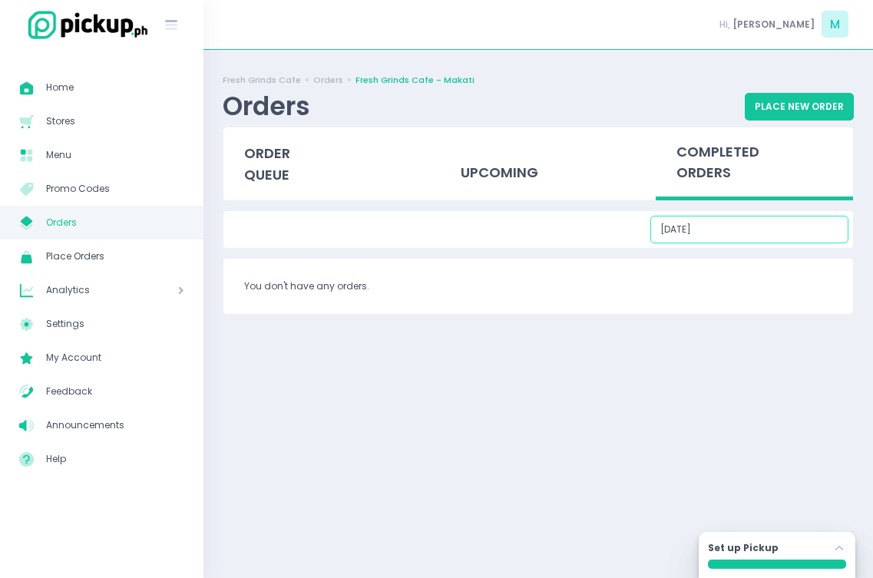
click at [809, 229] on input "09/23/2025" at bounding box center [749, 230] width 198 height 28
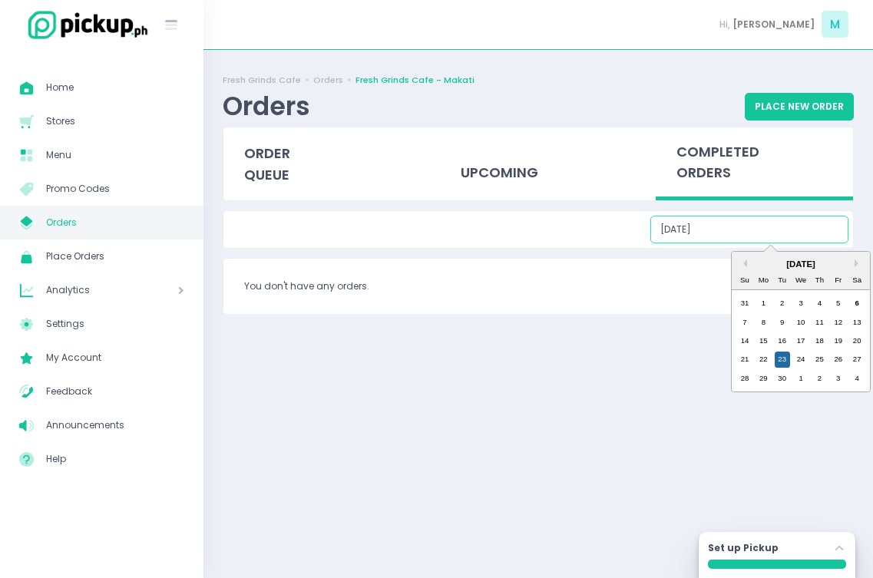
click at [747, 263] on div "September 2025" at bounding box center [801, 264] width 138 height 13
click at [745, 261] on button "Previous Month" at bounding box center [743, 264] width 8 height 8
click at [765, 375] on div "25" at bounding box center [763, 378] width 15 height 15
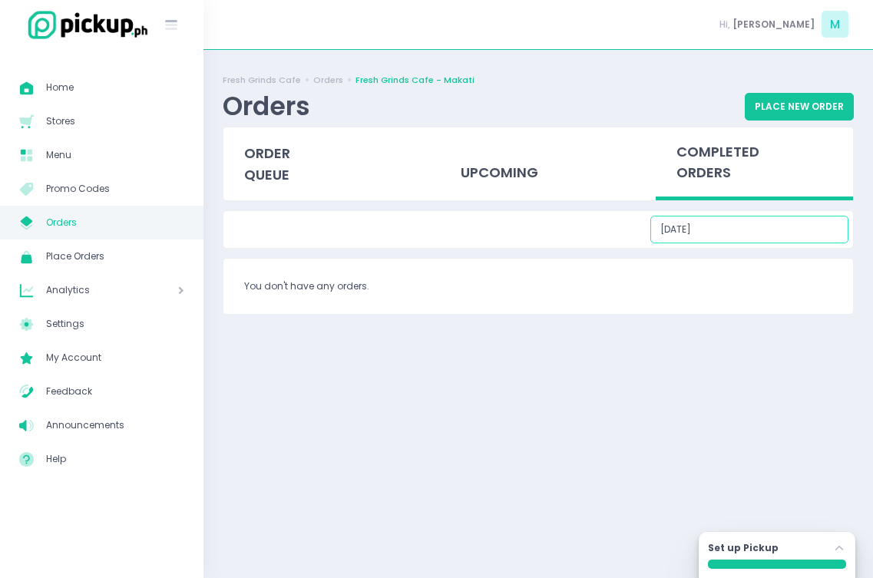
click at [783, 237] on input "08/25/2025" at bounding box center [749, 230] width 198 height 28
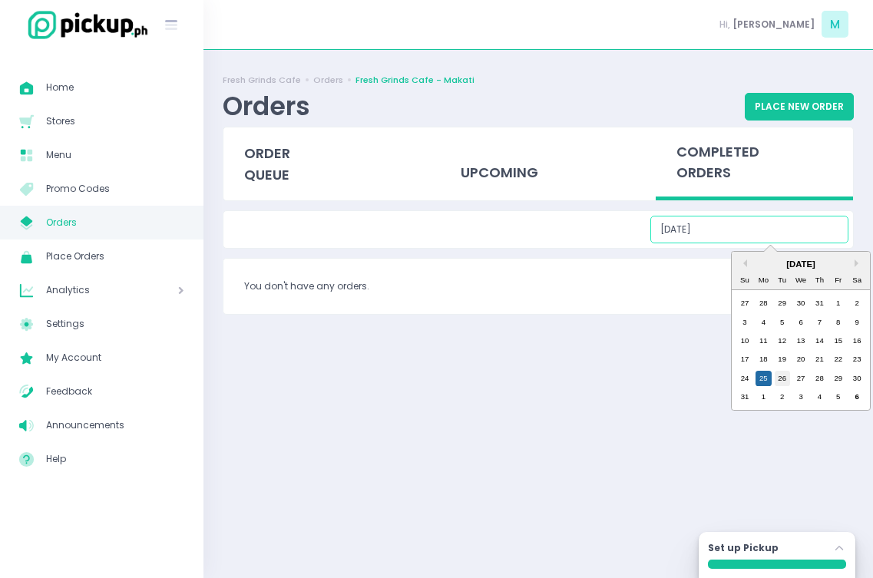
click at [779, 372] on div "26" at bounding box center [782, 378] width 15 height 15
type input "08/26/2025"
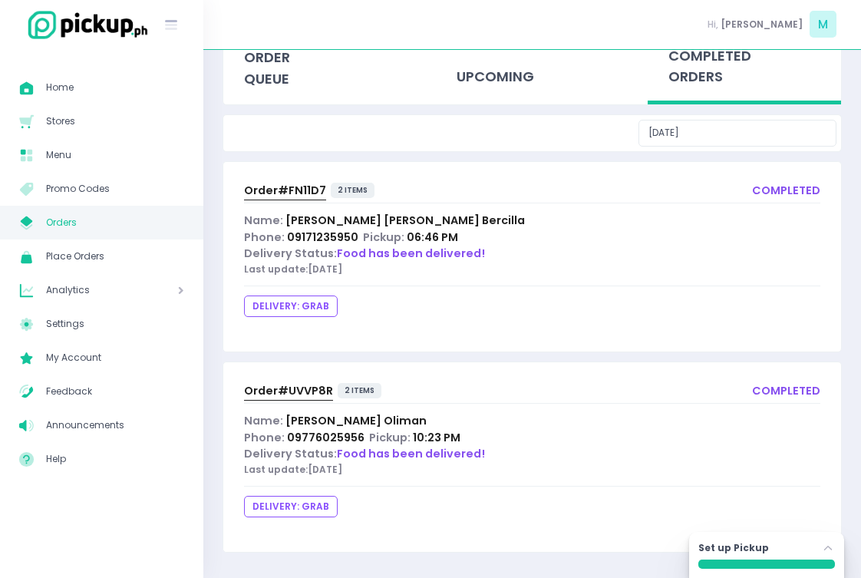
scroll to position [99, 0]
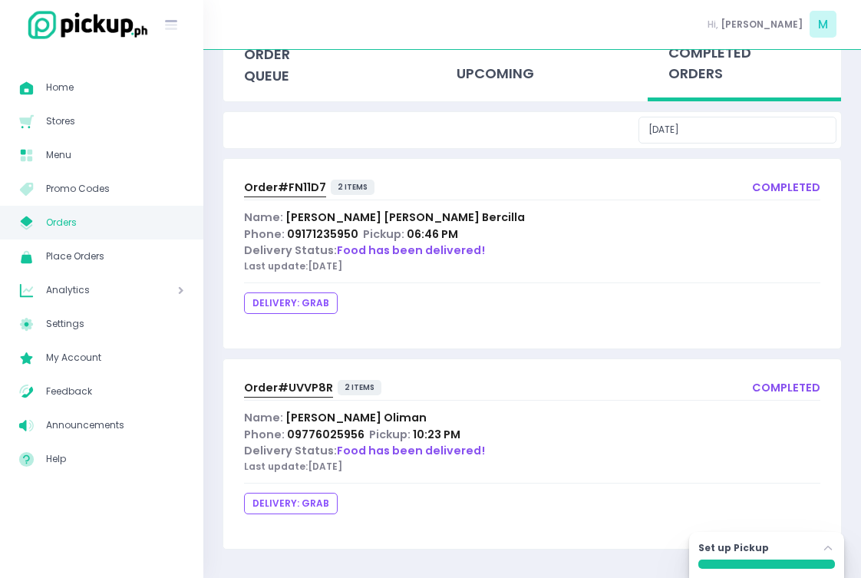
click at [296, 376] on div "Order# UVVP8R 2 items completed Name: Franchesca Oliman Phone: 09776025956 Pick…" at bounding box center [532, 454] width 618 height 190
click at [296, 379] on div "Order# UVVP8R 2 items completed Name: Franchesca Oliman Phone: 09776025956 Pick…" at bounding box center [532, 454] width 618 height 190
click at [299, 386] on span "Order# UVVP8R" at bounding box center [288, 387] width 89 height 15
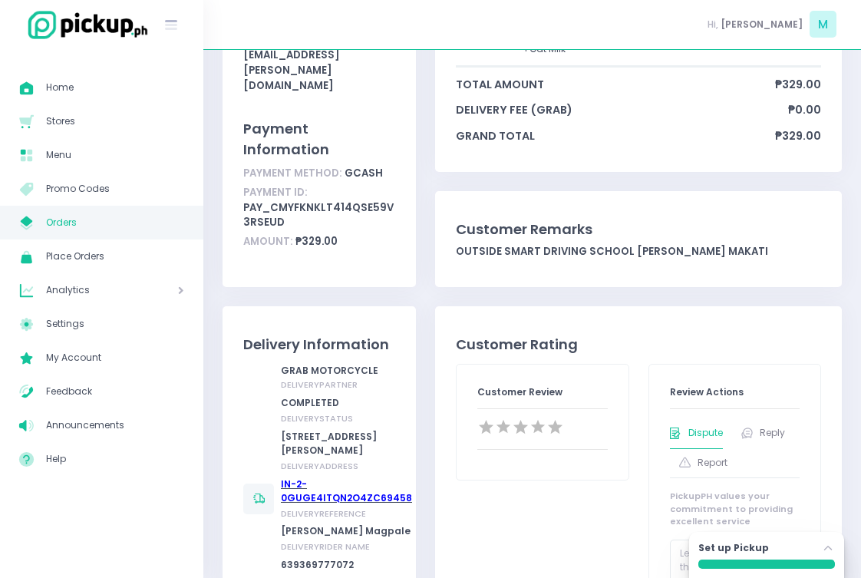
scroll to position [475, 0]
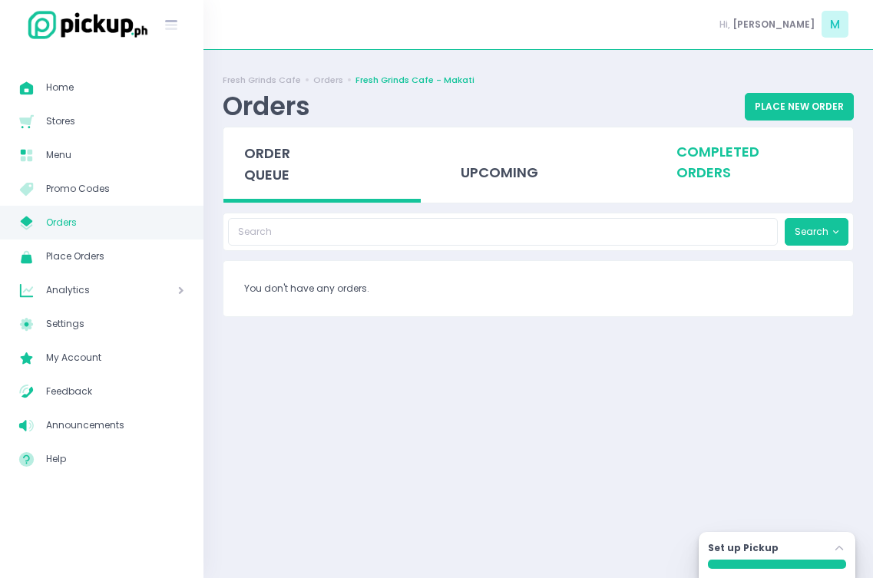
click at [704, 134] on div "completed orders" at bounding box center [754, 161] width 197 height 69
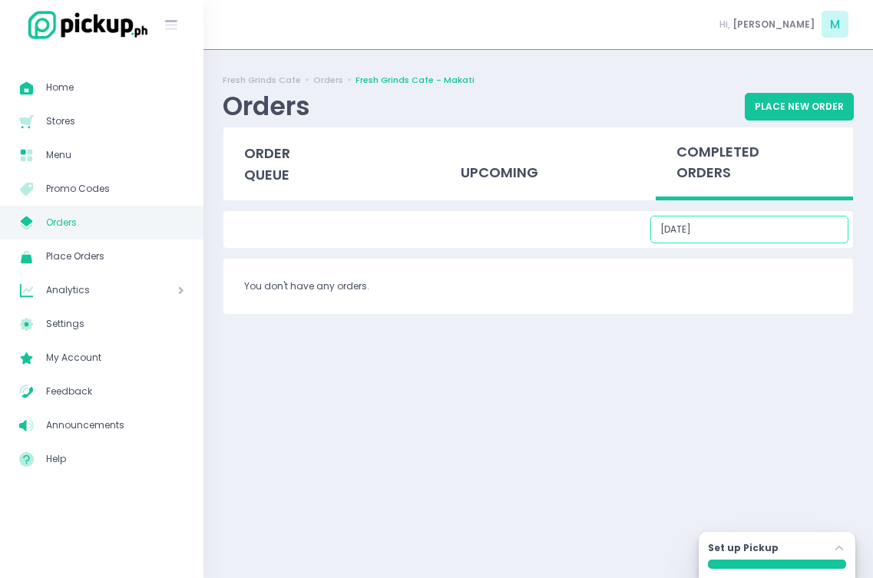
click at [782, 236] on input "09/06/2025" at bounding box center [749, 230] width 198 height 28
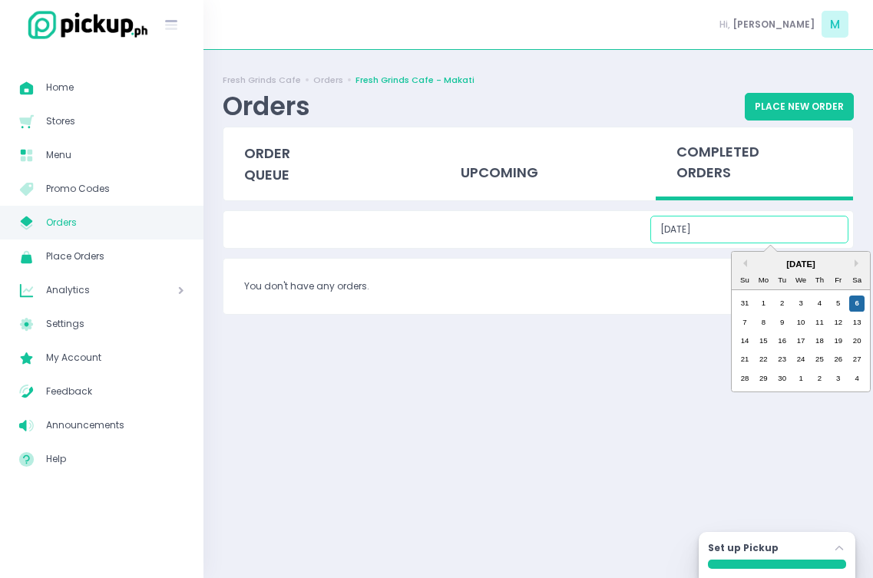
click at [748, 264] on div "September 2025" at bounding box center [801, 264] width 138 height 13
click at [743, 263] on button "Previous Month" at bounding box center [743, 264] width 8 height 8
click at [802, 379] on div "27" at bounding box center [800, 378] width 15 height 15
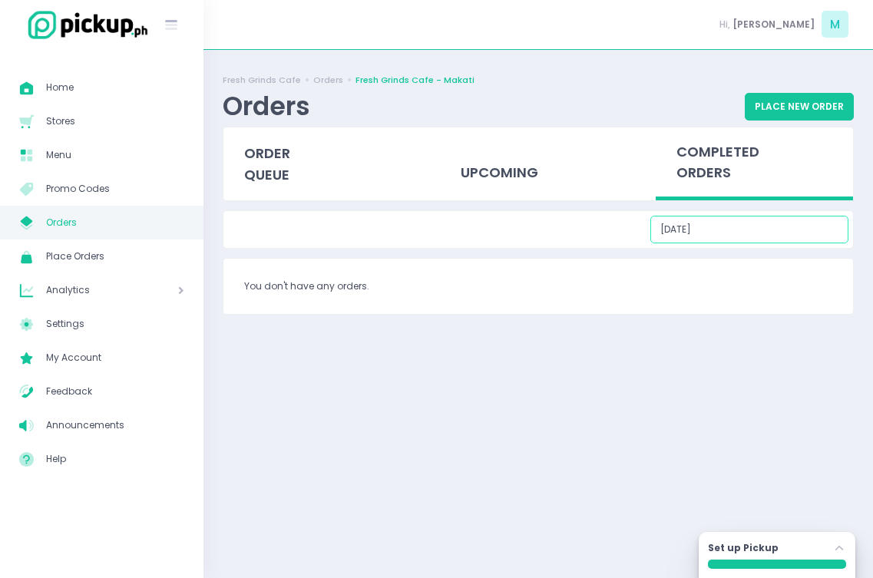
click at [769, 227] on input "08/27/2025" at bounding box center [749, 230] width 198 height 28
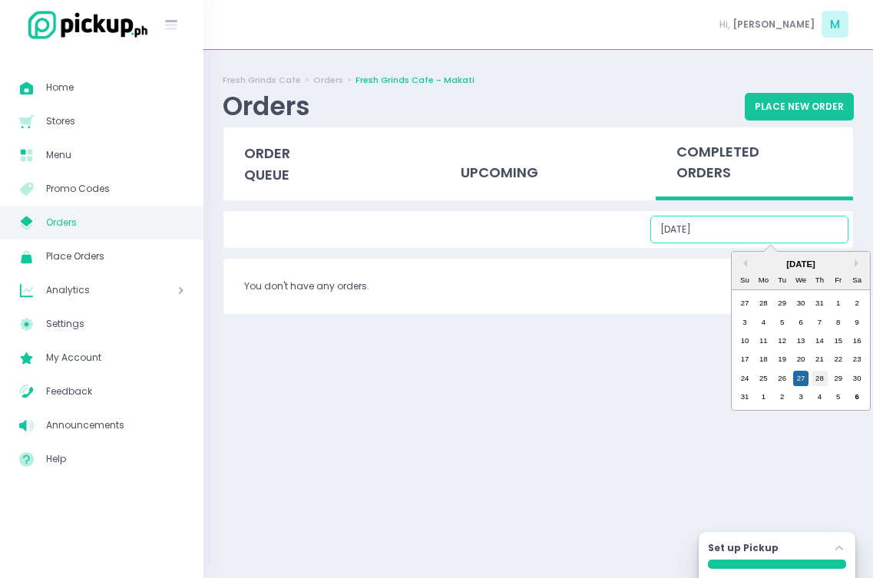
click at [816, 374] on div "28" at bounding box center [819, 378] width 15 height 15
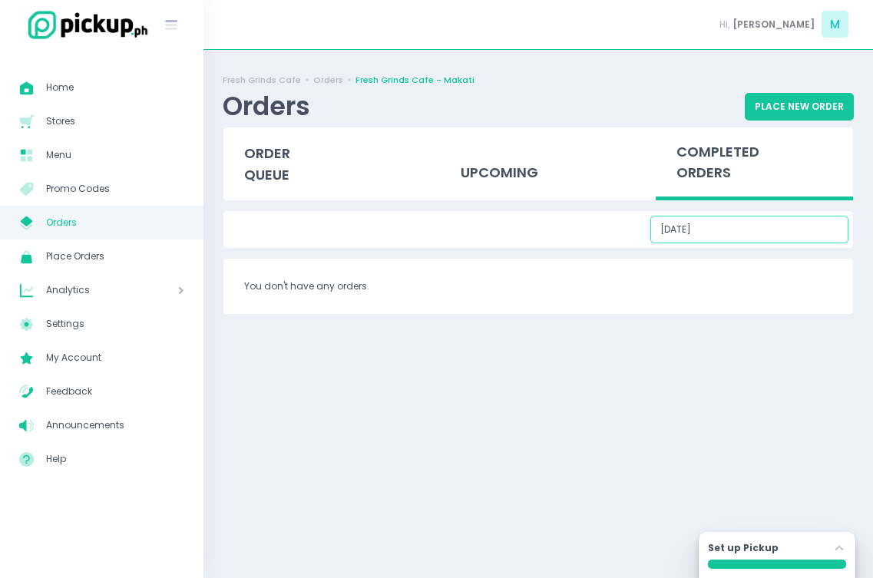
click at [798, 222] on input "08/28/2025" at bounding box center [749, 230] width 198 height 28
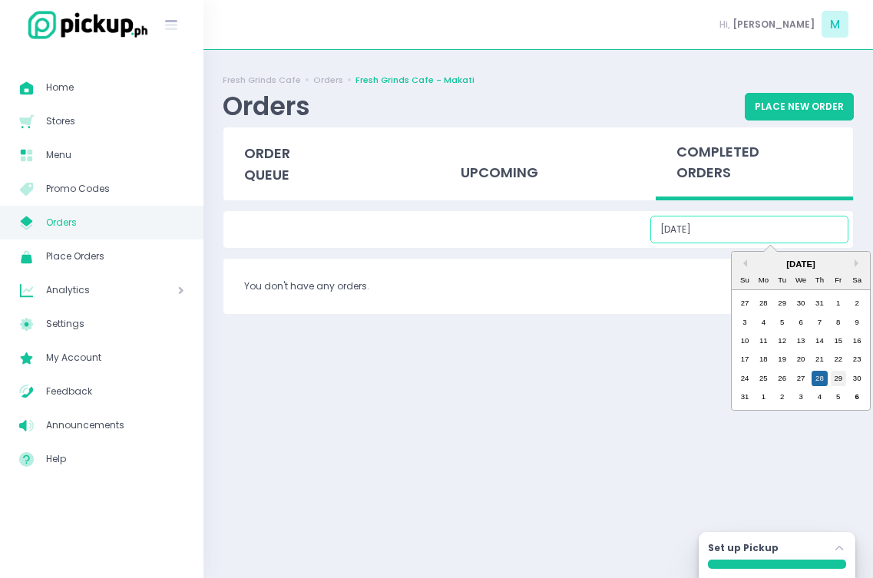
click at [838, 379] on div "29" at bounding box center [838, 378] width 15 height 15
click at [809, 227] on input "08/29/2025" at bounding box center [749, 230] width 198 height 28
click at [852, 373] on div "30" at bounding box center [856, 378] width 15 height 15
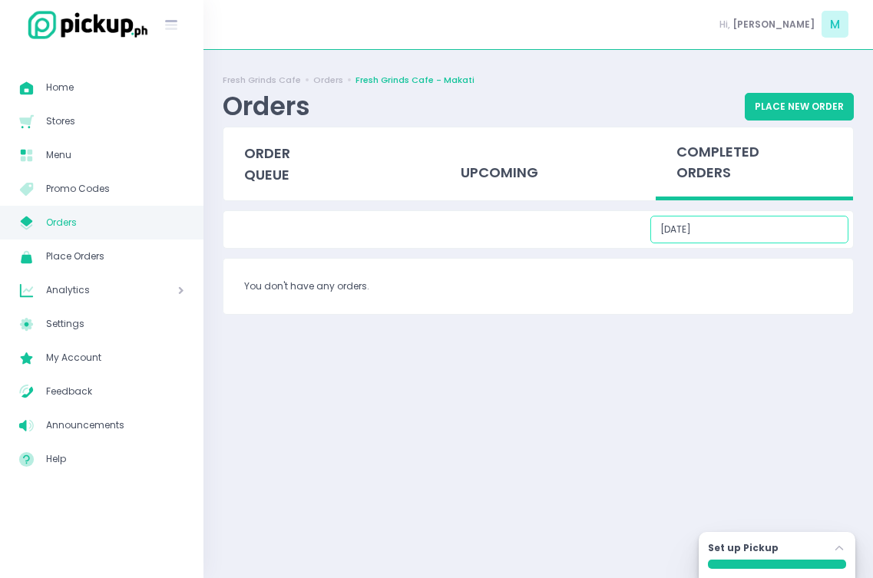
click at [775, 233] on input "08/30/2025" at bounding box center [749, 230] width 198 height 28
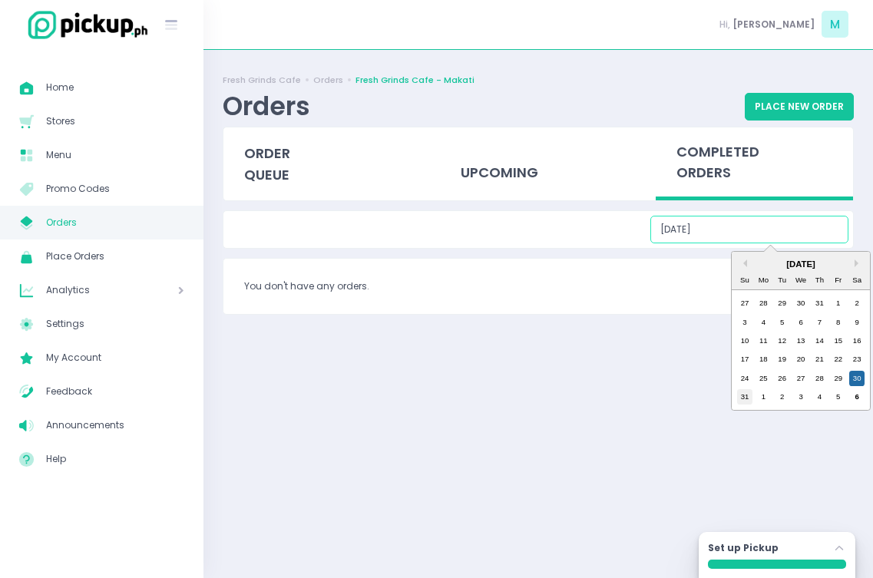
click at [745, 398] on div "31" at bounding box center [744, 396] width 15 height 15
type input "08/31/2025"
